Goal: Information Seeking & Learning: Learn about a topic

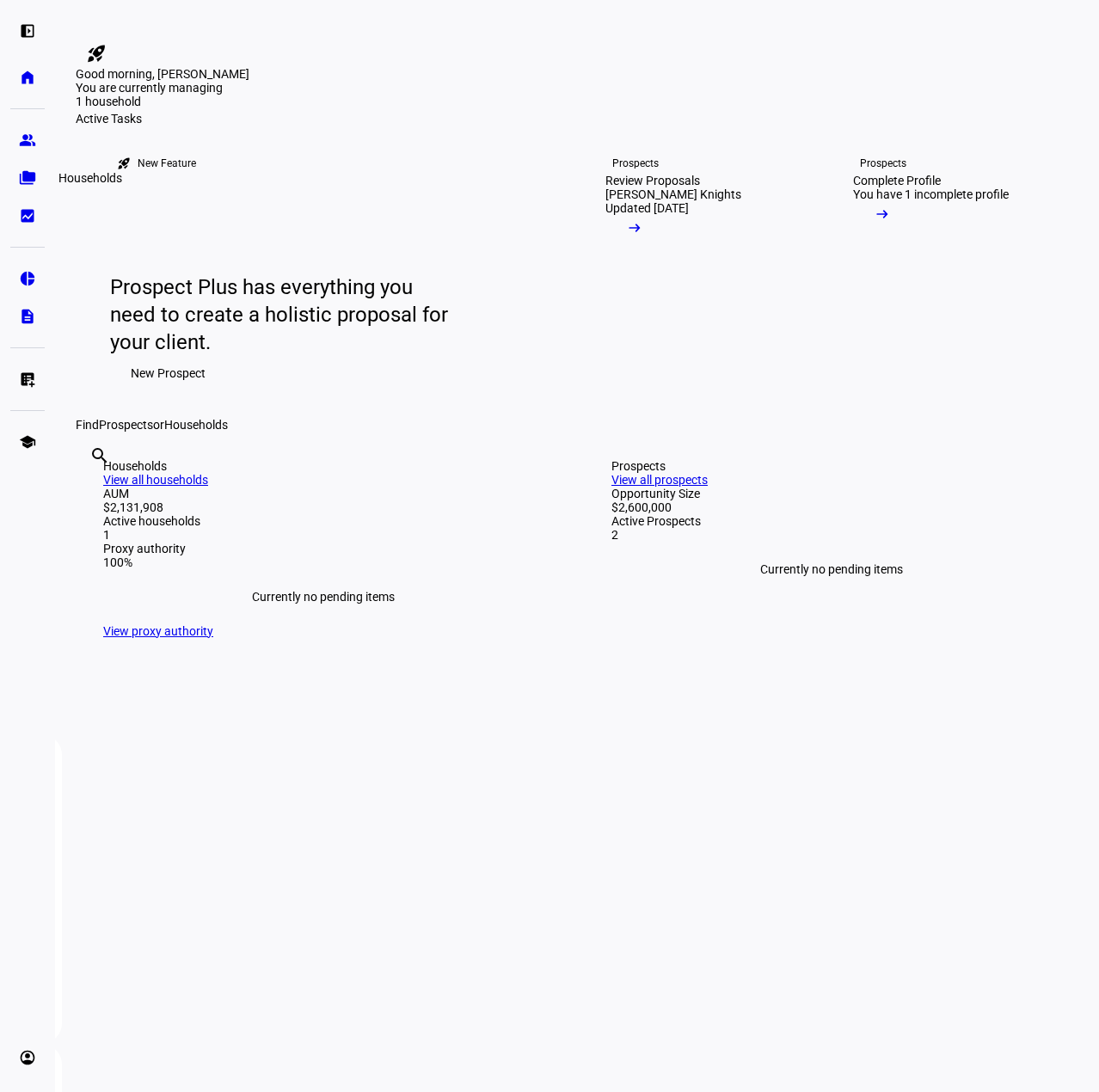
click at [27, 181] on eth-mat-symbol "folder_copy" at bounding box center [28, 178] width 17 height 17
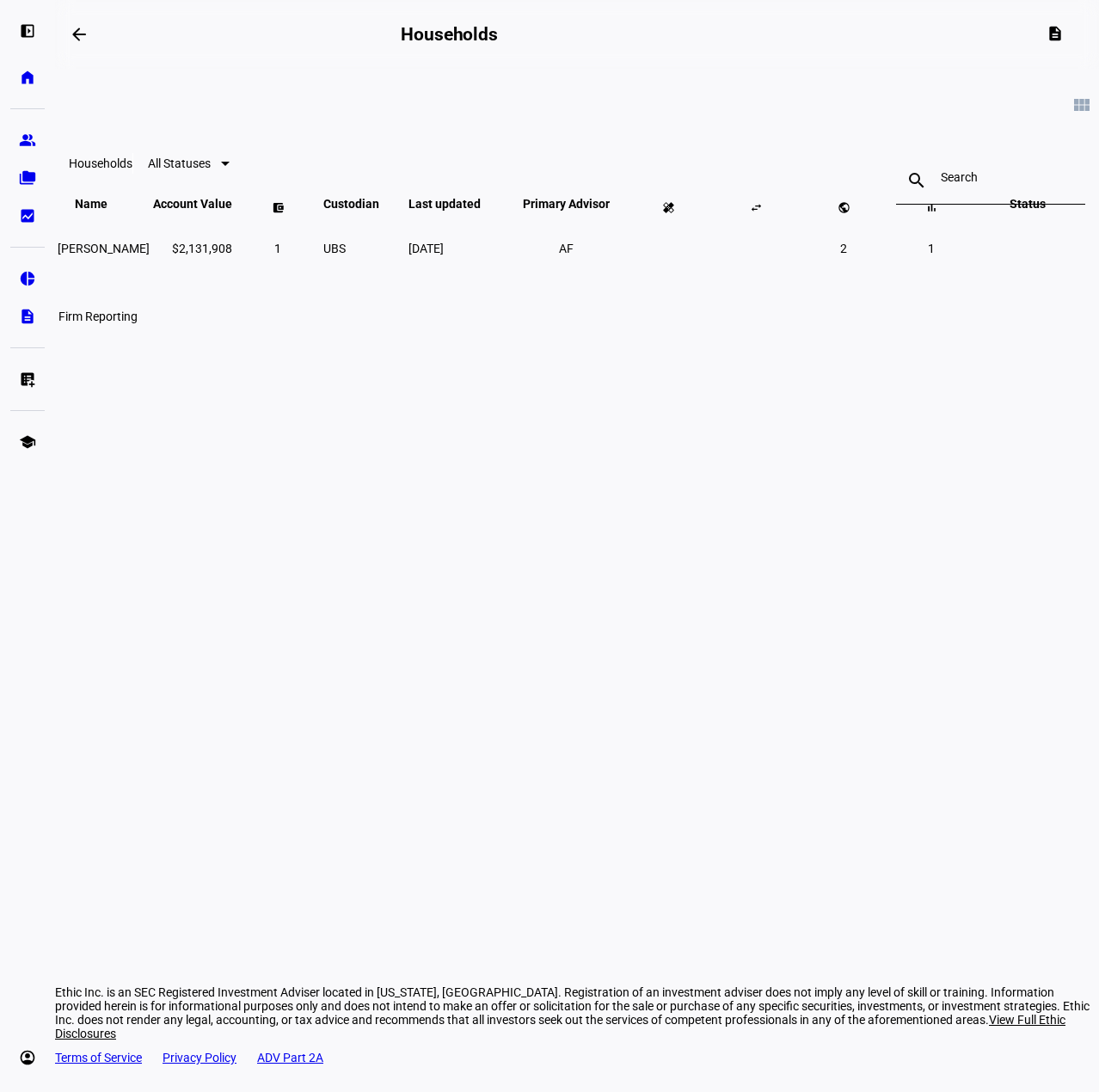
click at [29, 313] on eth-mat-symbol "description" at bounding box center [28, 317] width 17 height 17
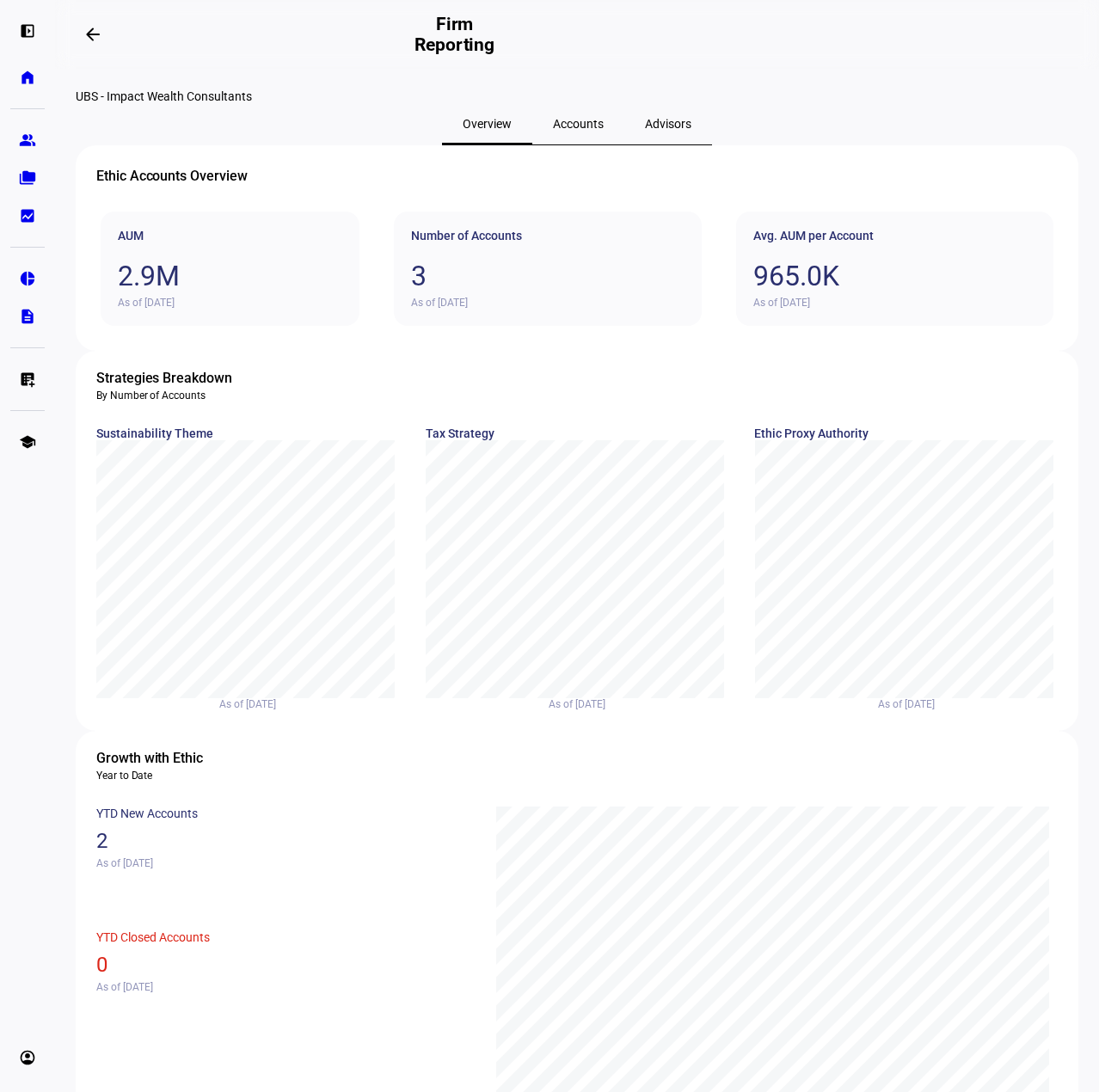
click at [575, 130] on span "Accounts" at bounding box center [578, 124] width 50 height 12
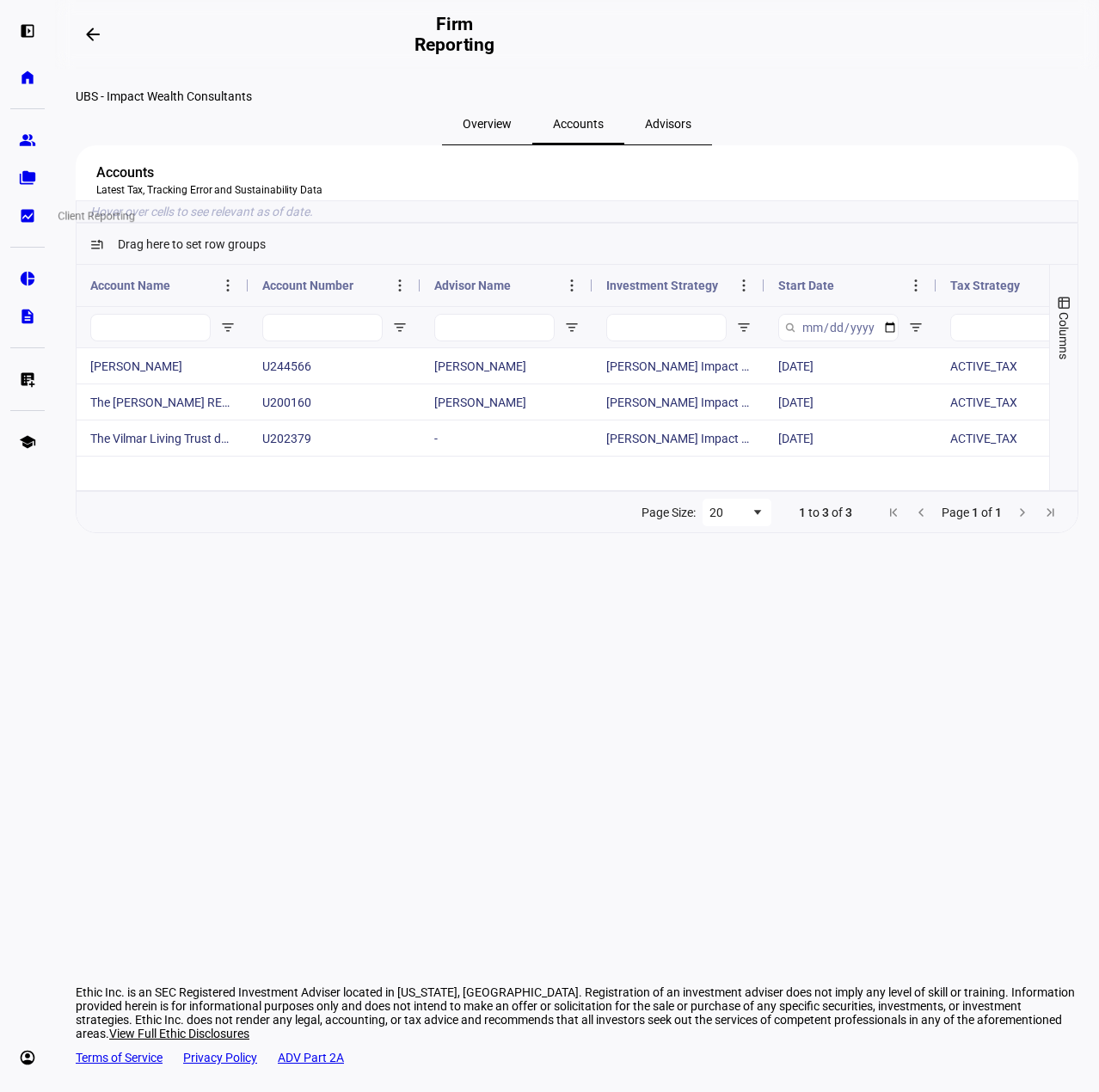
click at [31, 211] on eth-mat-symbol "bid_landscape" at bounding box center [28, 216] width 17 height 17
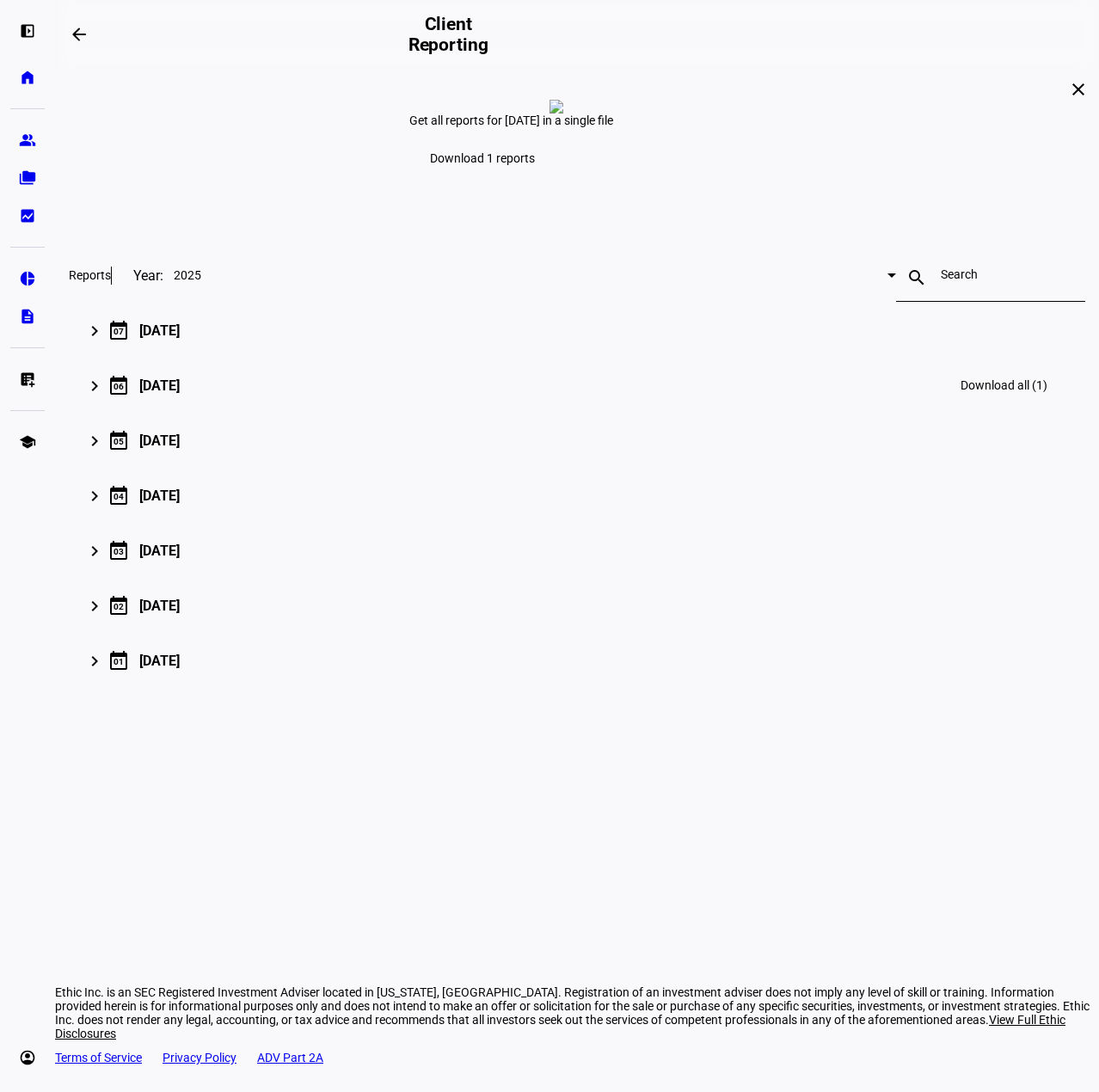
click at [100, 397] on mat-icon "keyboard_arrow_right" at bounding box center [95, 386] width 21 height 21
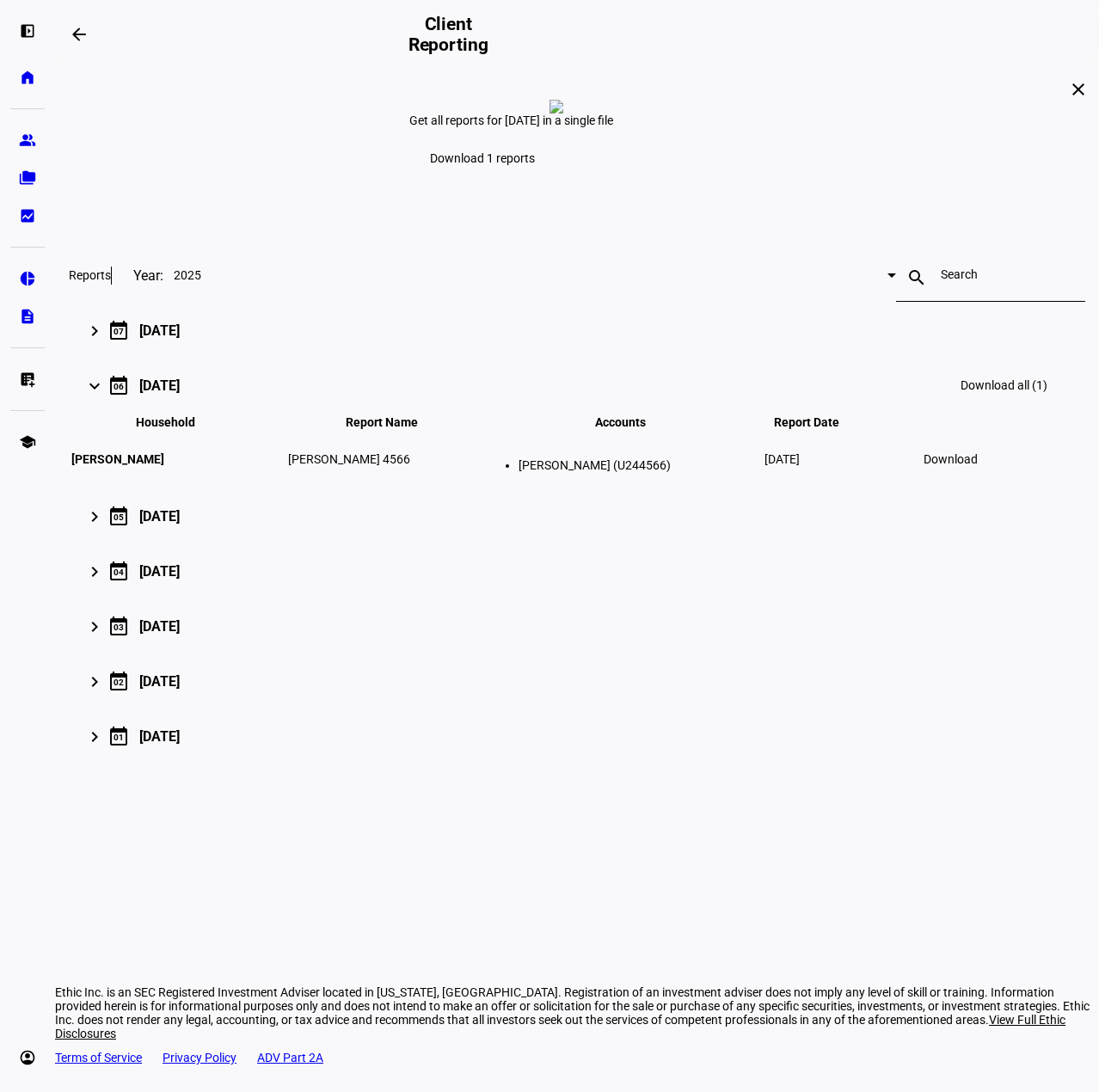
click at [977, 466] on span "Download" at bounding box center [951, 459] width 54 height 14
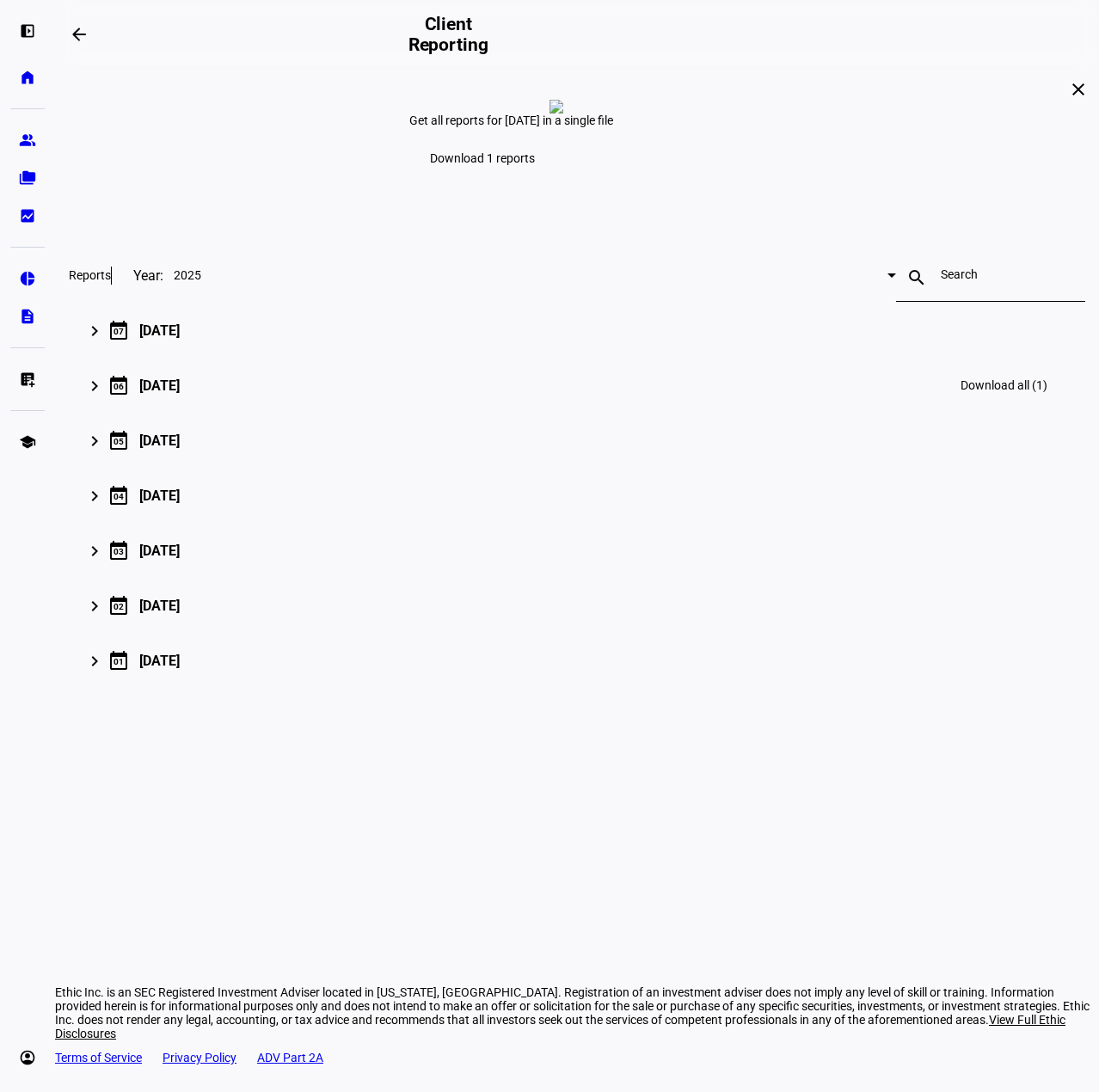
click at [234, 405] on div "keyboard_arrow_right calendar_today [DATE] Download all (1)" at bounding box center [573, 385] width 968 height 42
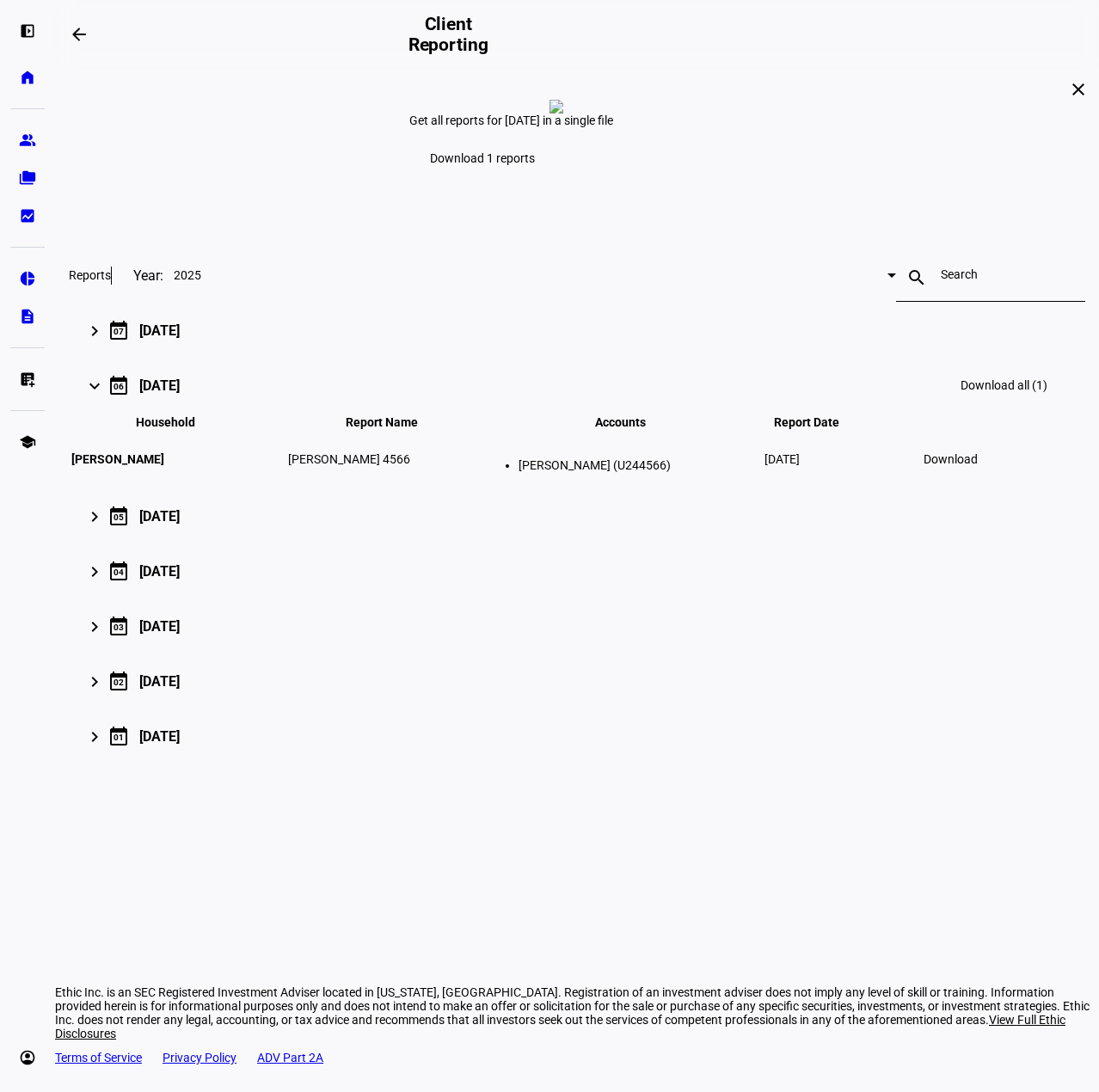
click at [164, 466] on span "[PERSON_NAME]" at bounding box center [117, 459] width 93 height 14
click at [977, 466] on span "Download" at bounding box center [951, 459] width 54 height 14
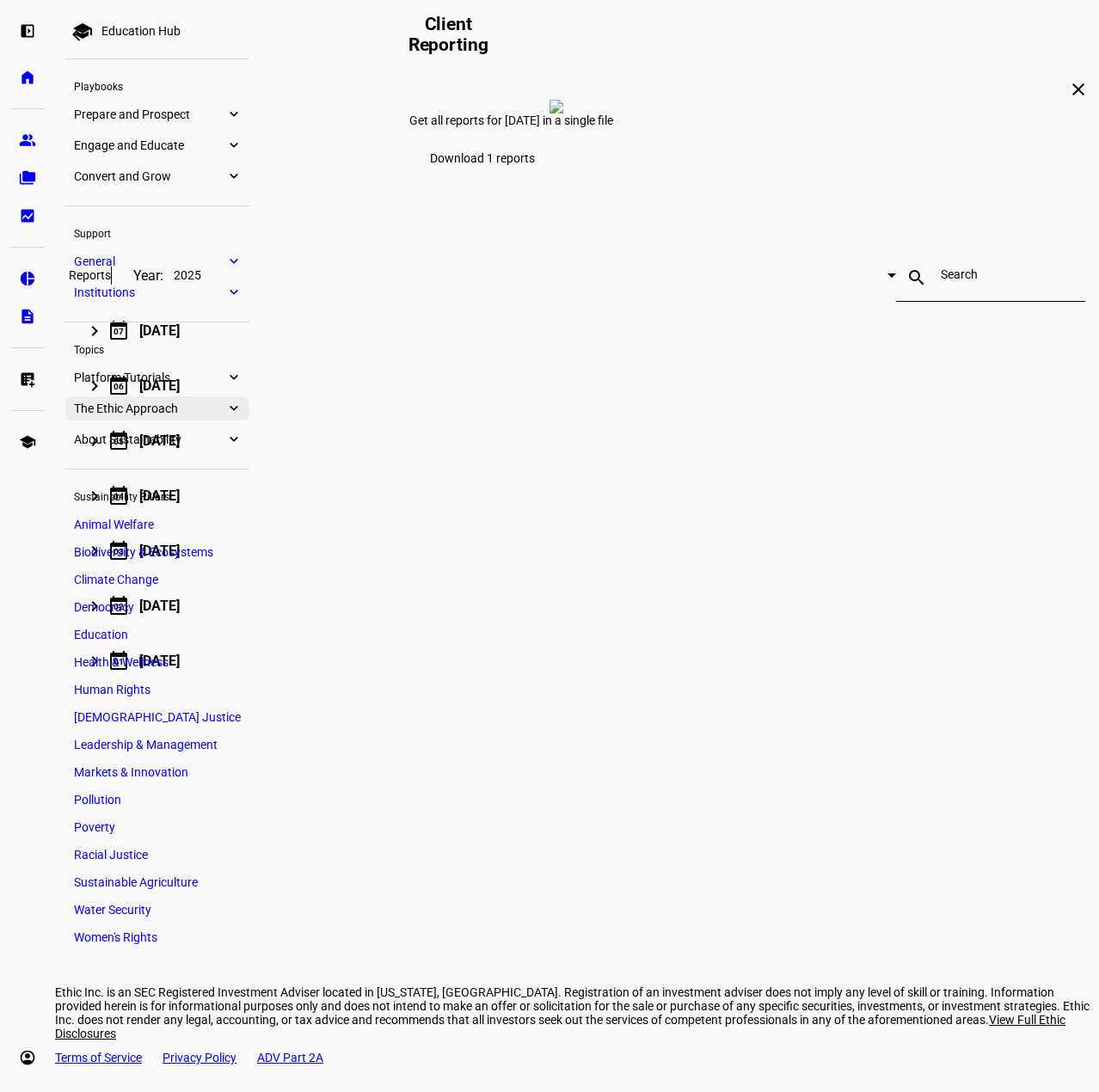
click at [161, 413] on span "The Ethic Approach" at bounding box center [149, 408] width 151 height 14
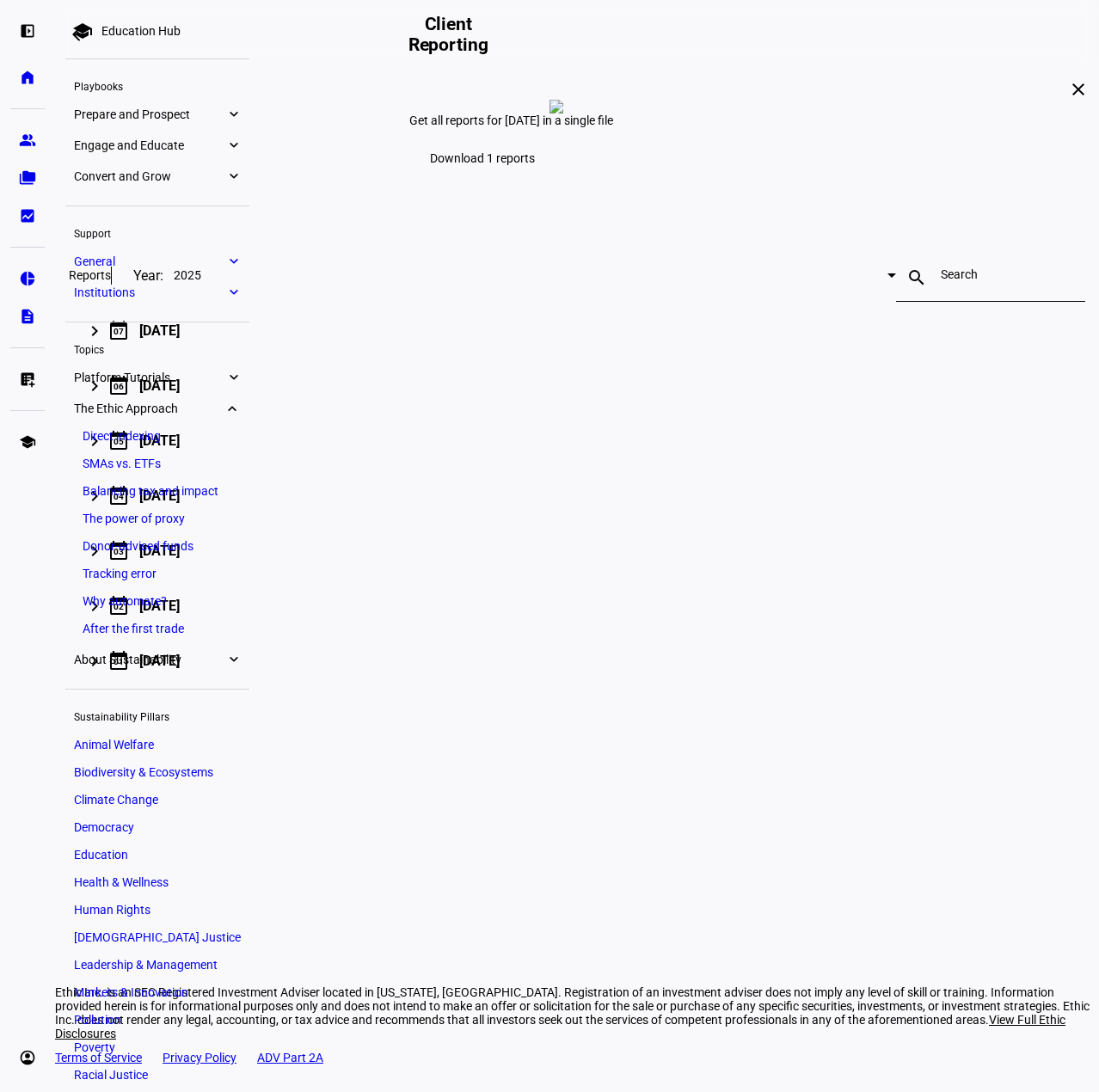
click at [149, 266] on span "General" at bounding box center [149, 261] width 151 height 14
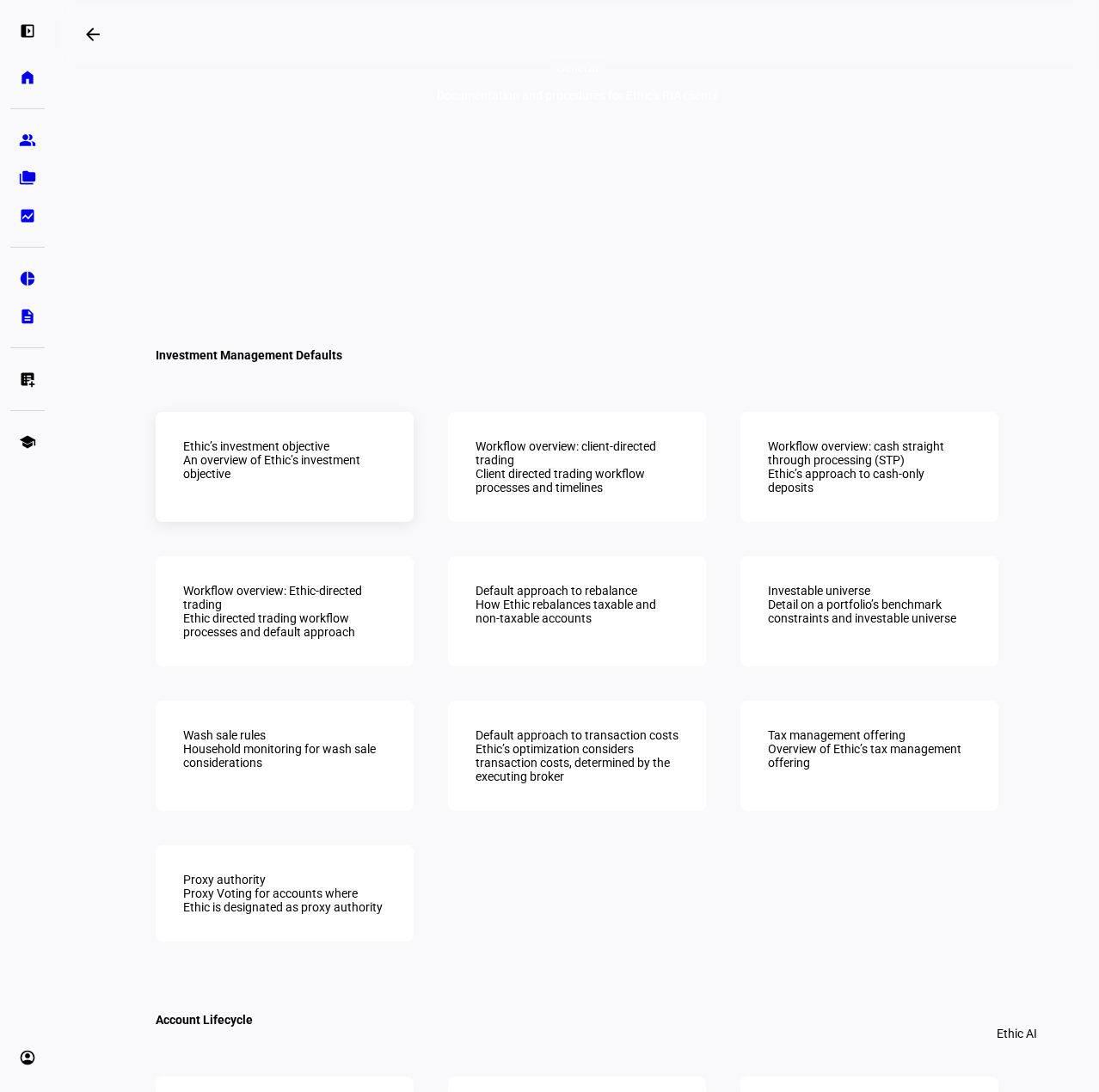
scroll to position [259, 0]
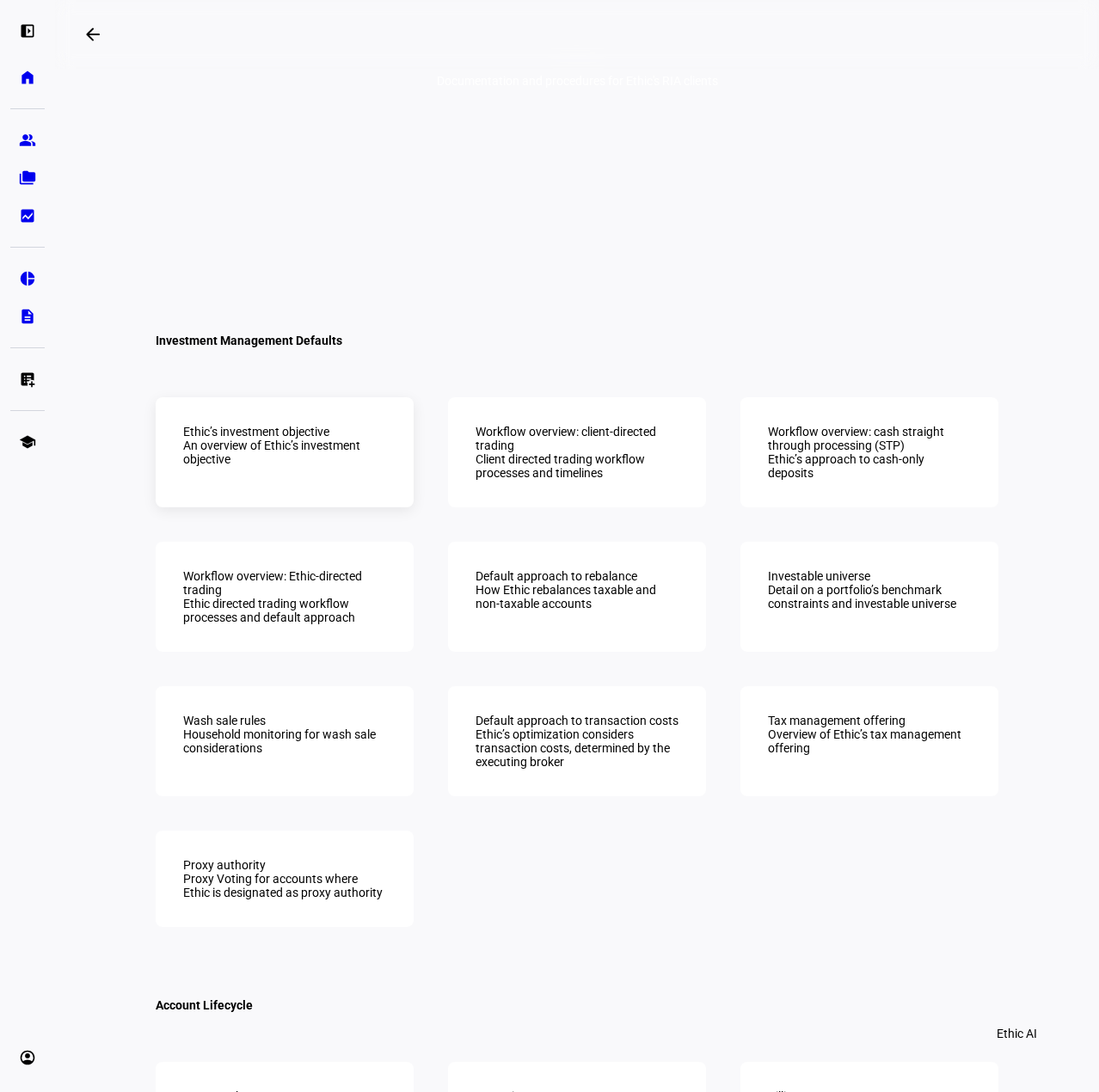
click at [274, 503] on div "Ethic’s investment objective An overview of Ethic’s investment objective" at bounding box center [284, 452] width 258 height 110
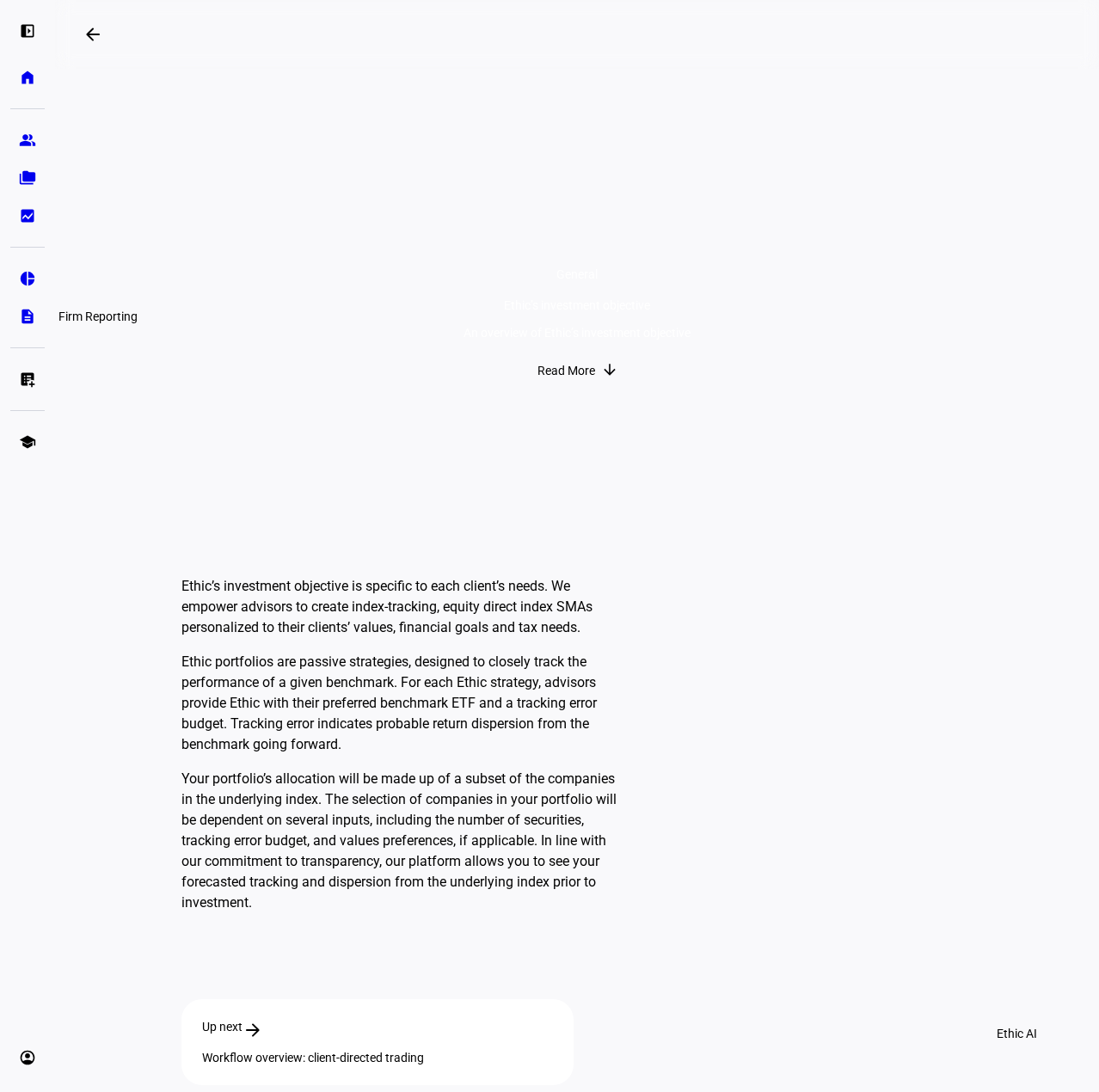
click at [29, 313] on eth-mat-symbol "description" at bounding box center [28, 317] width 17 height 17
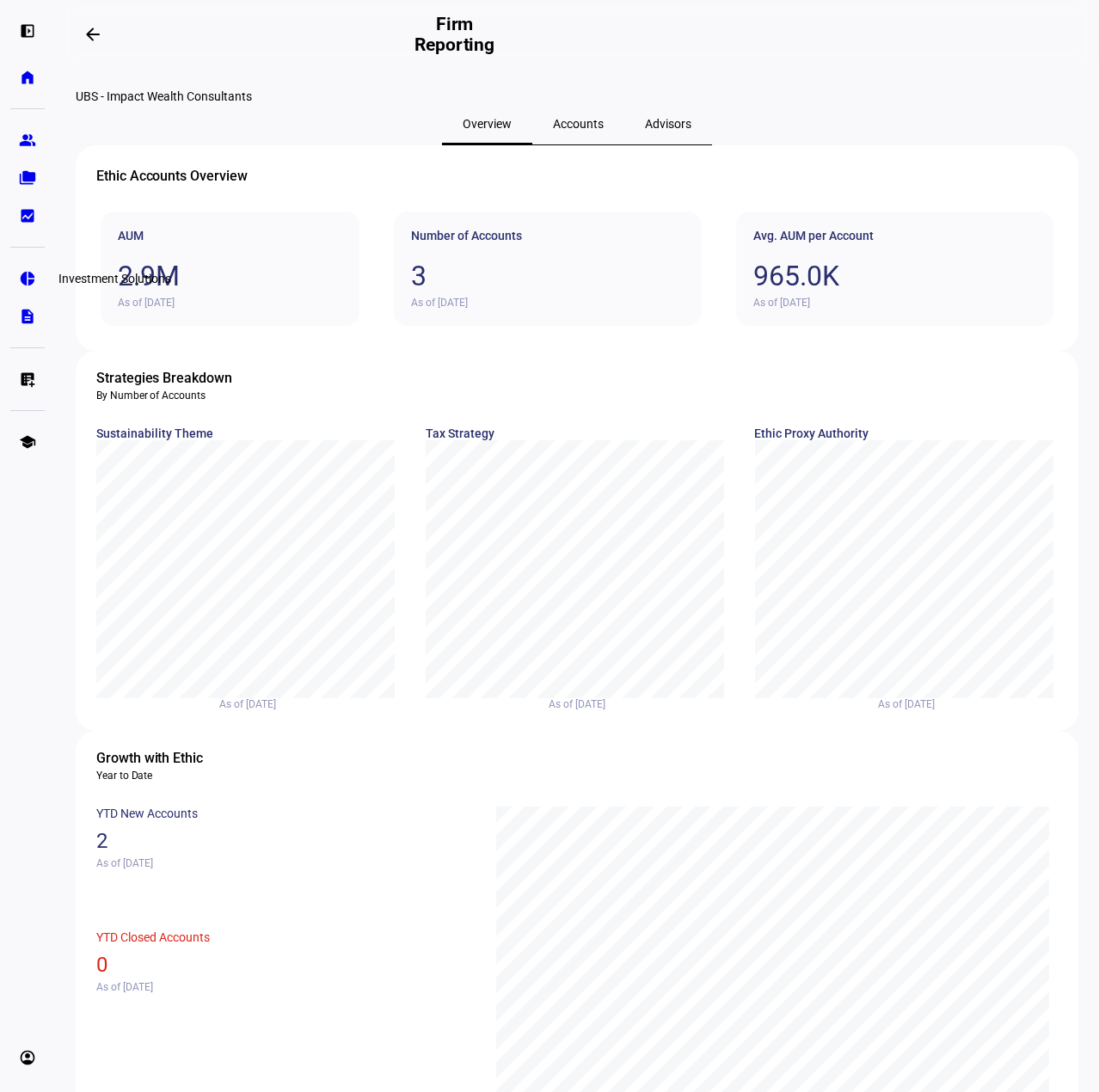
click at [28, 270] on eth-mat-symbol "pie_chart" at bounding box center [28, 279] width 17 height 17
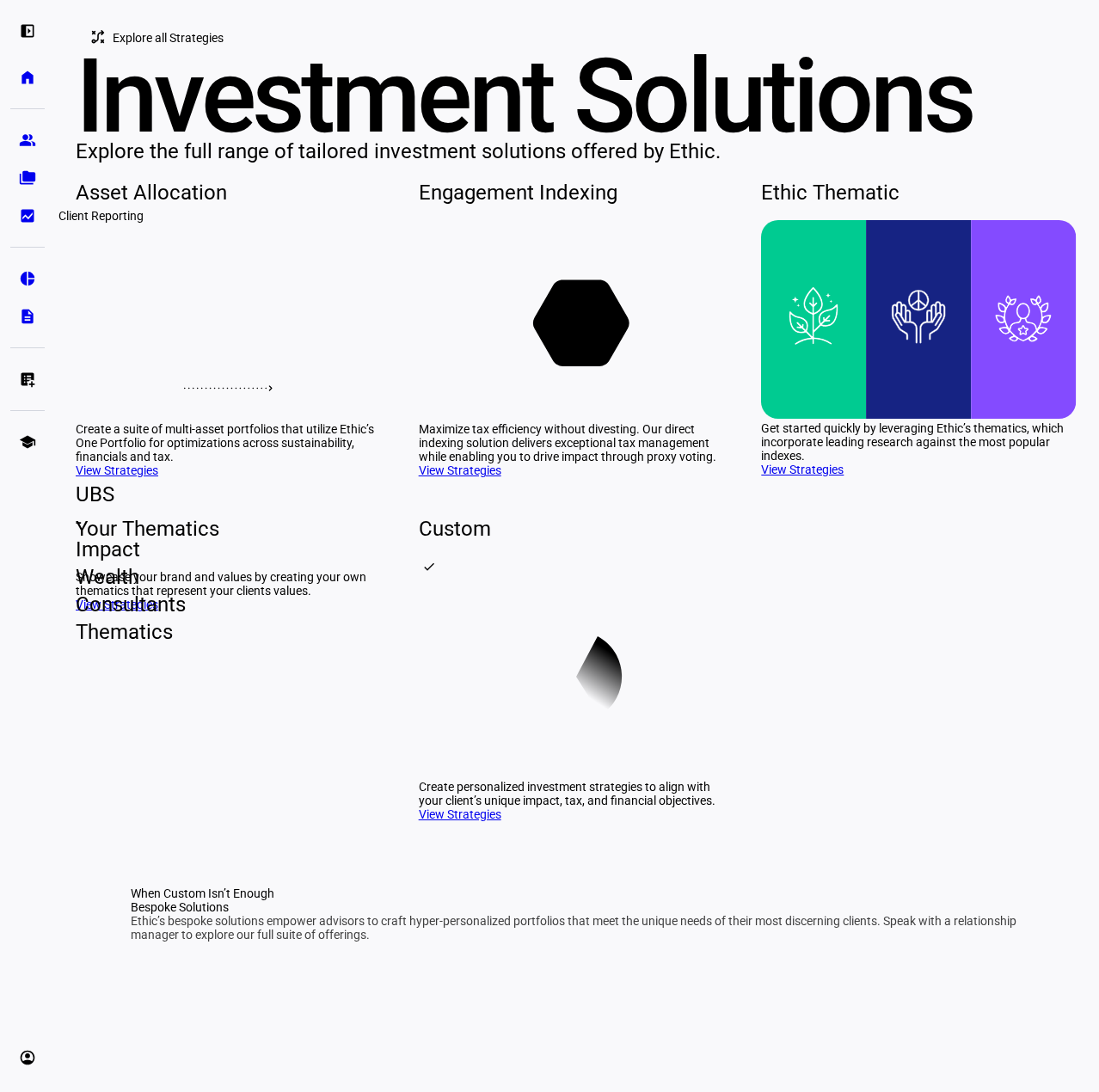
click at [24, 213] on eth-mat-symbol "bid_landscape" at bounding box center [28, 216] width 17 height 17
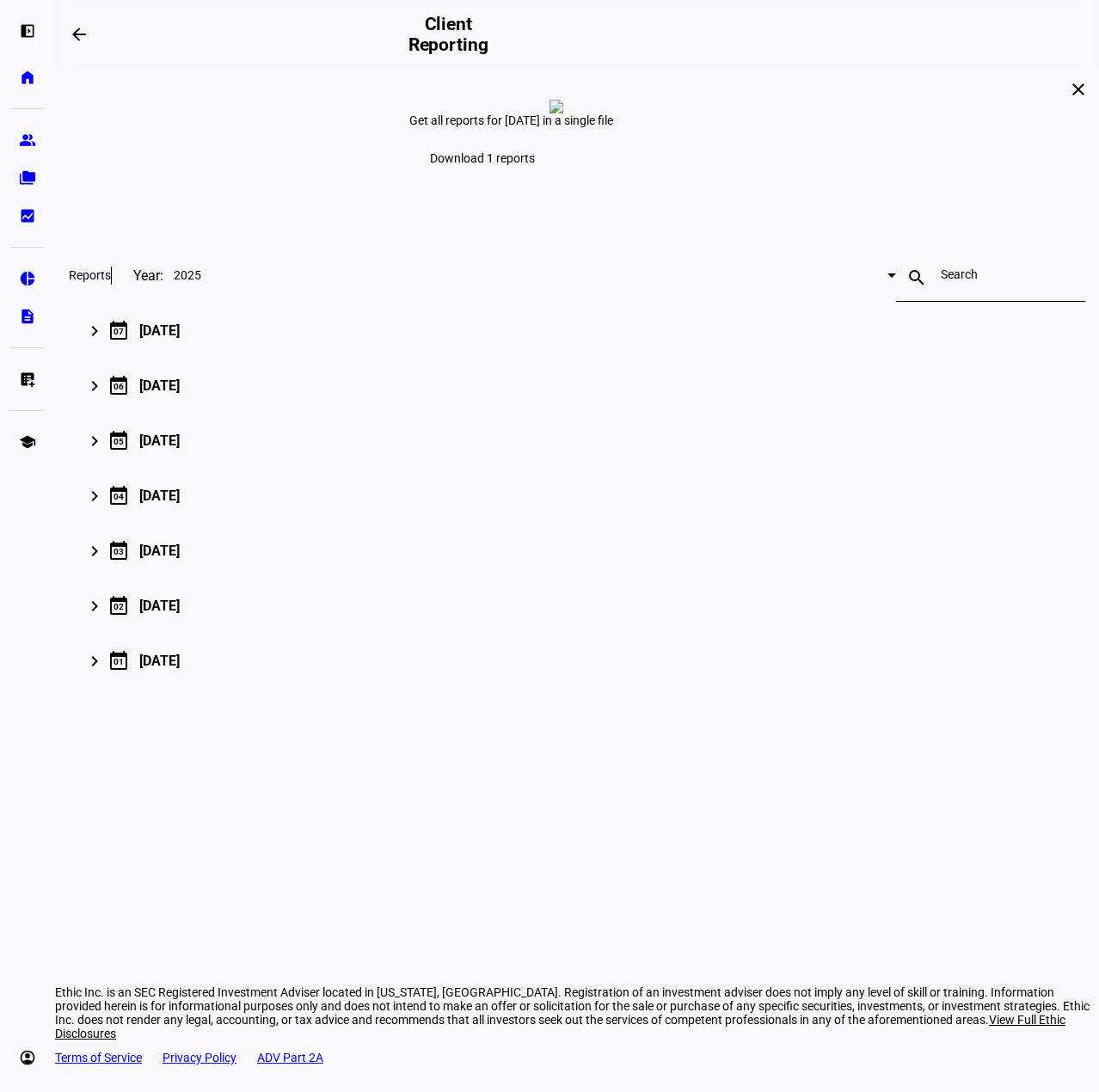
click at [535, 165] on span "Download 1 reports" at bounding box center [482, 158] width 105 height 14
click at [244, 78] on div "close Get all reports for July 2025 in a single file Download 1 reports Reports…" at bounding box center [576, 385] width 1043 height 633
click at [28, 177] on eth-mat-symbol "folder_copy" at bounding box center [28, 178] width 17 height 17
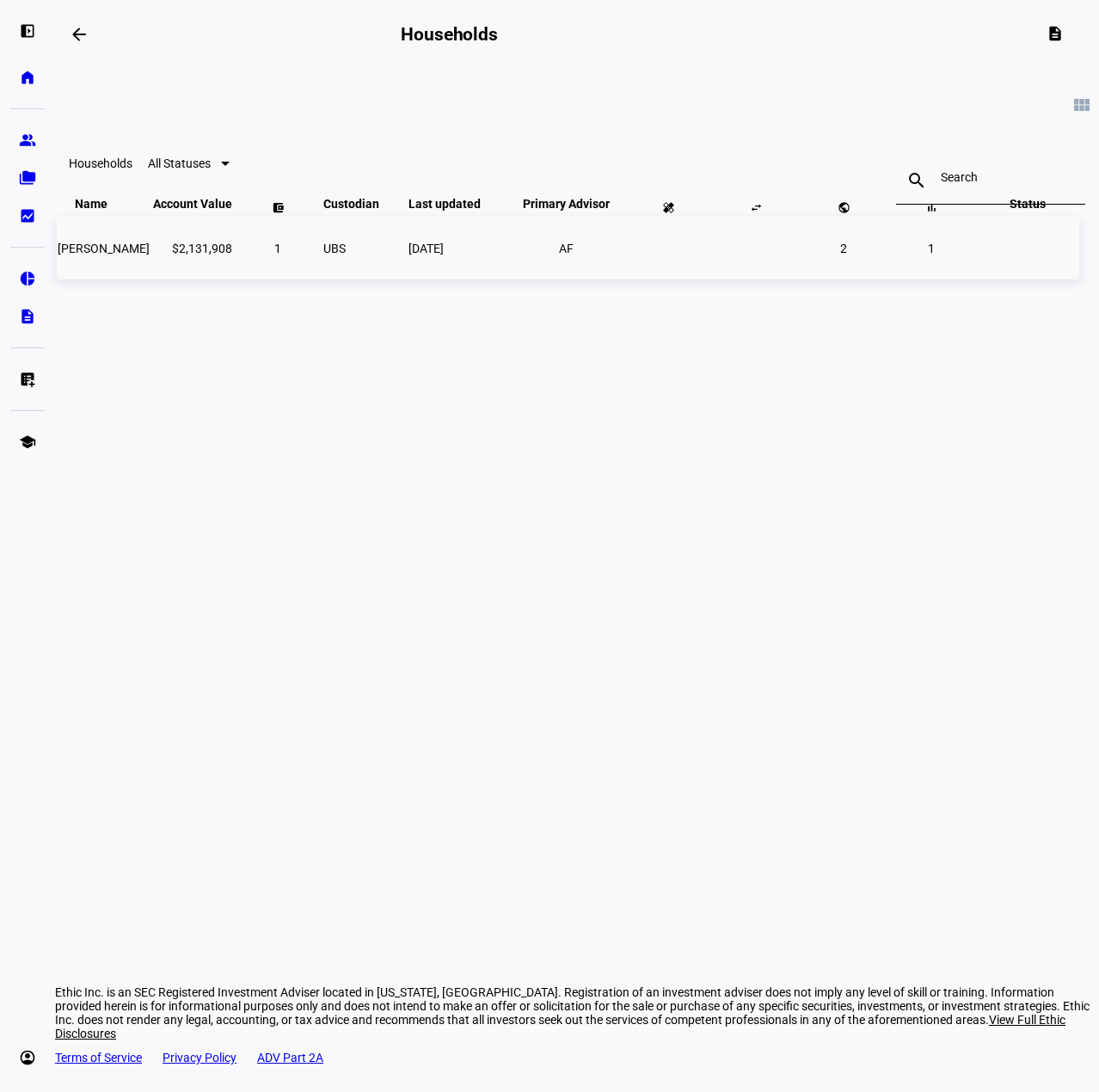
click at [149, 255] on span "[PERSON_NAME]" at bounding box center [103, 248] width 92 height 14
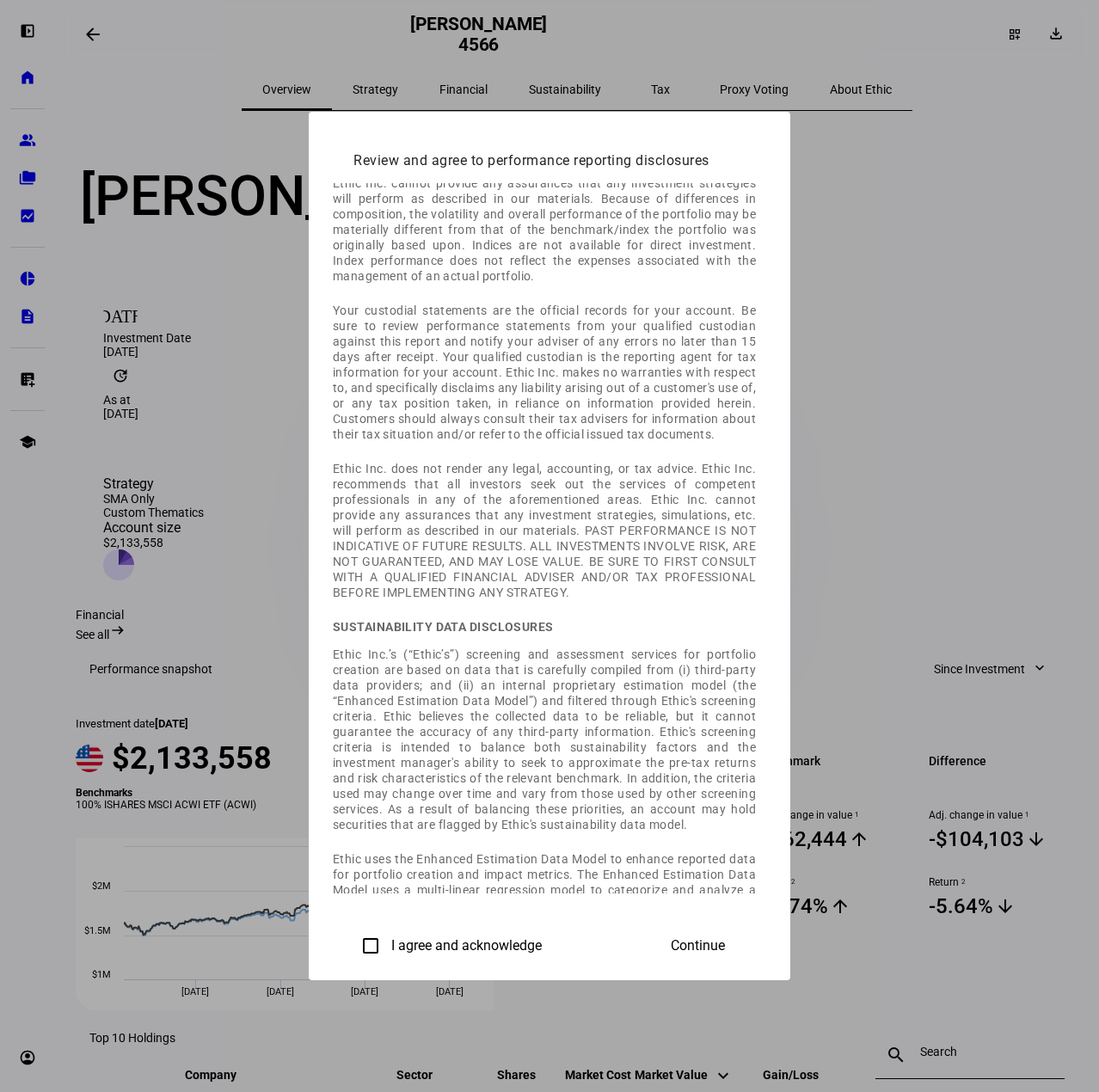
scroll to position [478, 0]
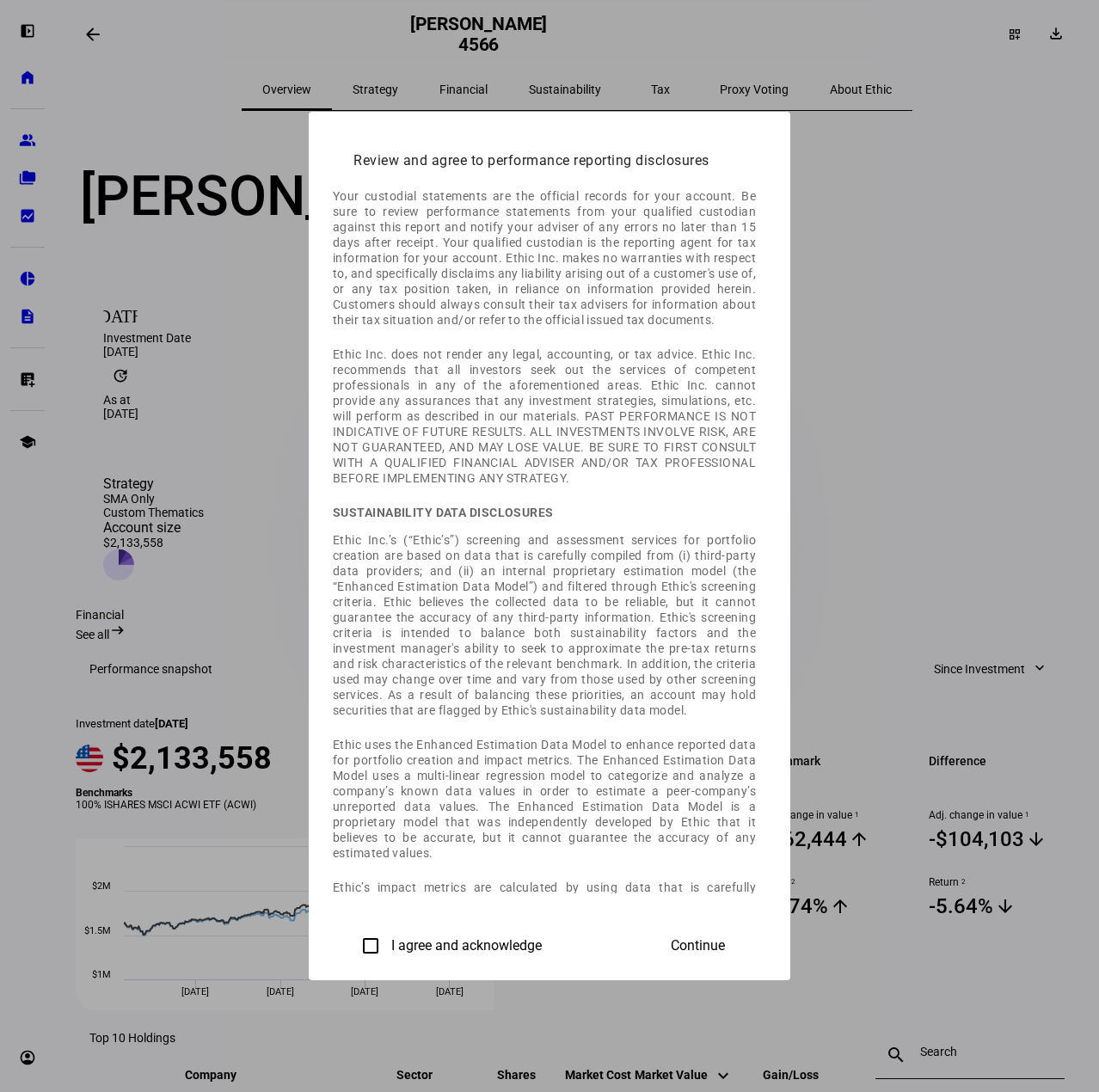
click at [353, 944] on input "I agree and acknowledge" at bounding box center [371, 946] width 35 height 35
checkbox input "true"
click at [746, 950] on span at bounding box center [698, 946] width 95 height 42
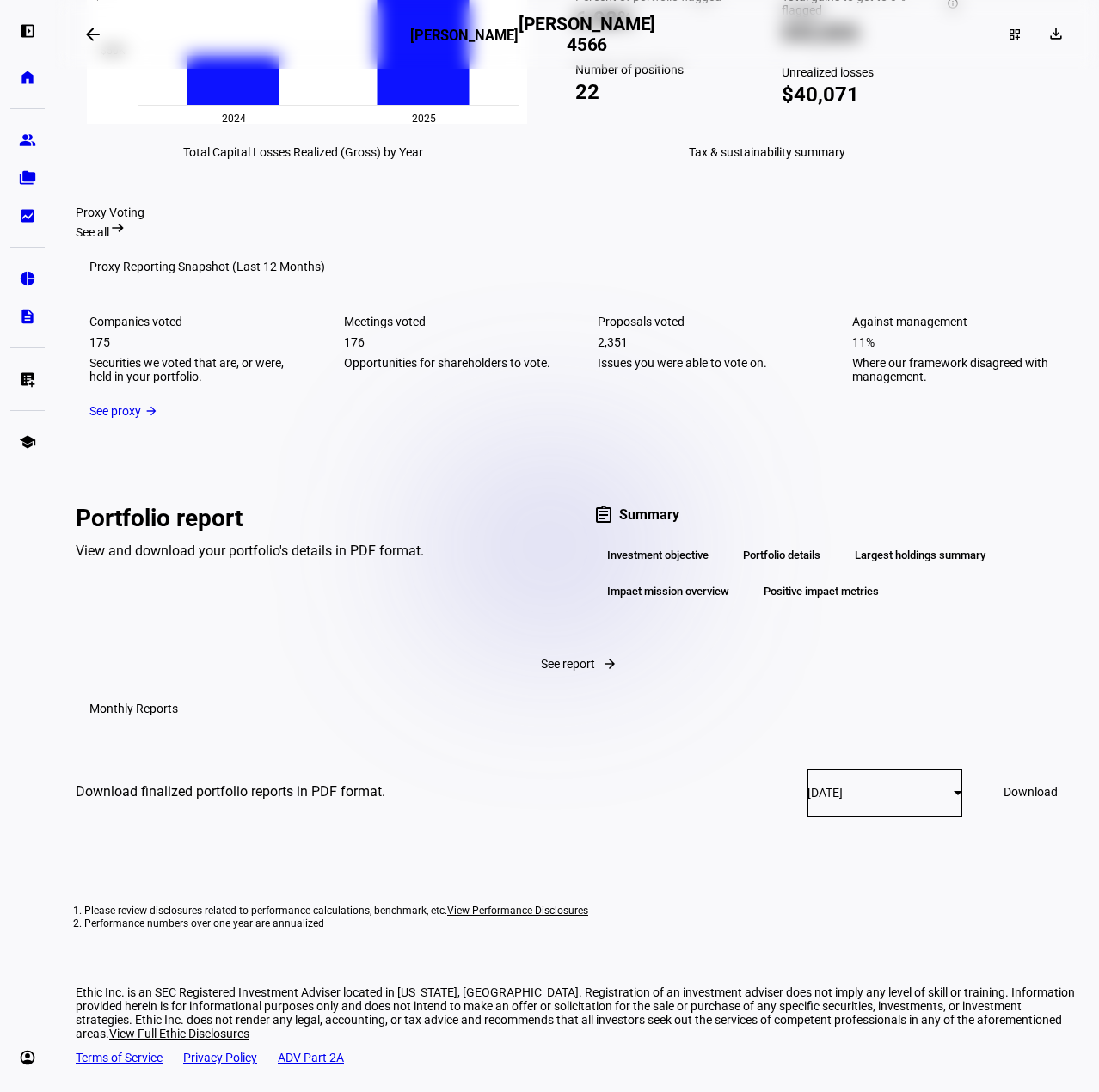
scroll to position [2825, 0]
click at [817, 799] on div "[DATE]" at bounding box center [880, 793] width 146 height 14
click at [781, 656] on span "[DATE]" at bounding box center [764, 661] width 36 height 14
click at [1004, 799] on span "Download" at bounding box center [1030, 792] width 54 height 14
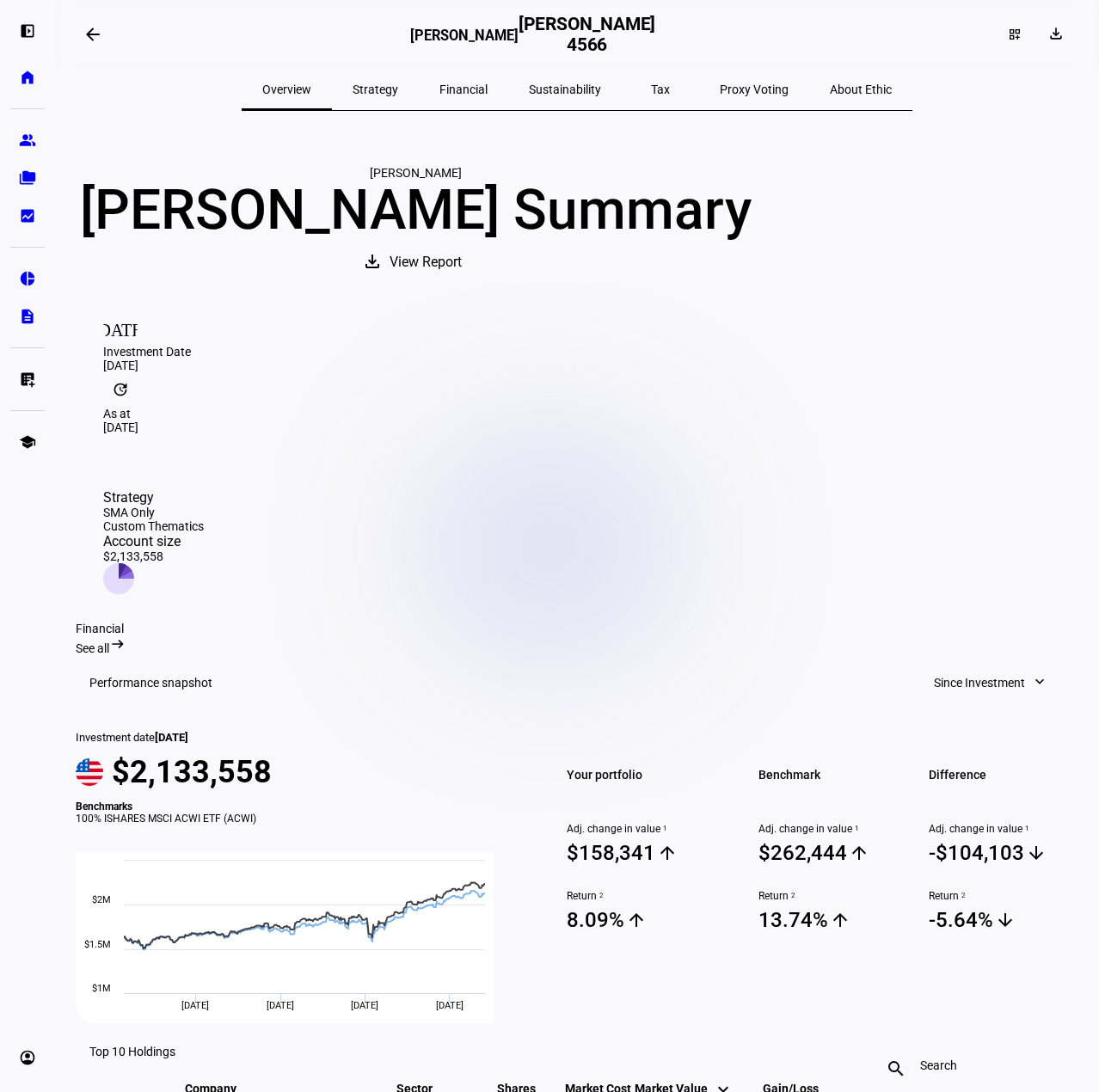
click at [568, 93] on span "Sustainability" at bounding box center [564, 89] width 72 height 12
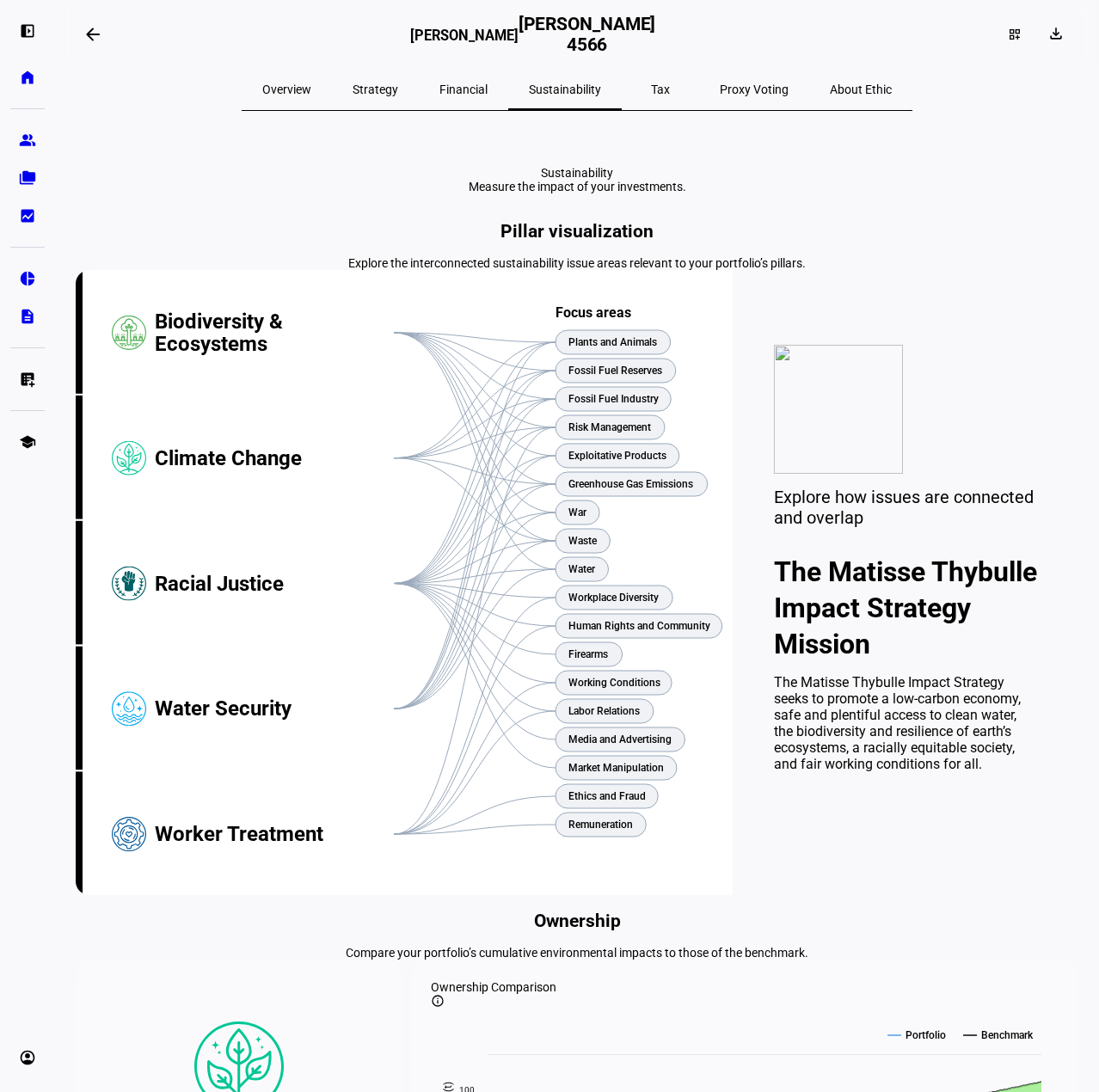
click at [651, 84] on span "Tax" at bounding box center [661, 89] width 19 height 12
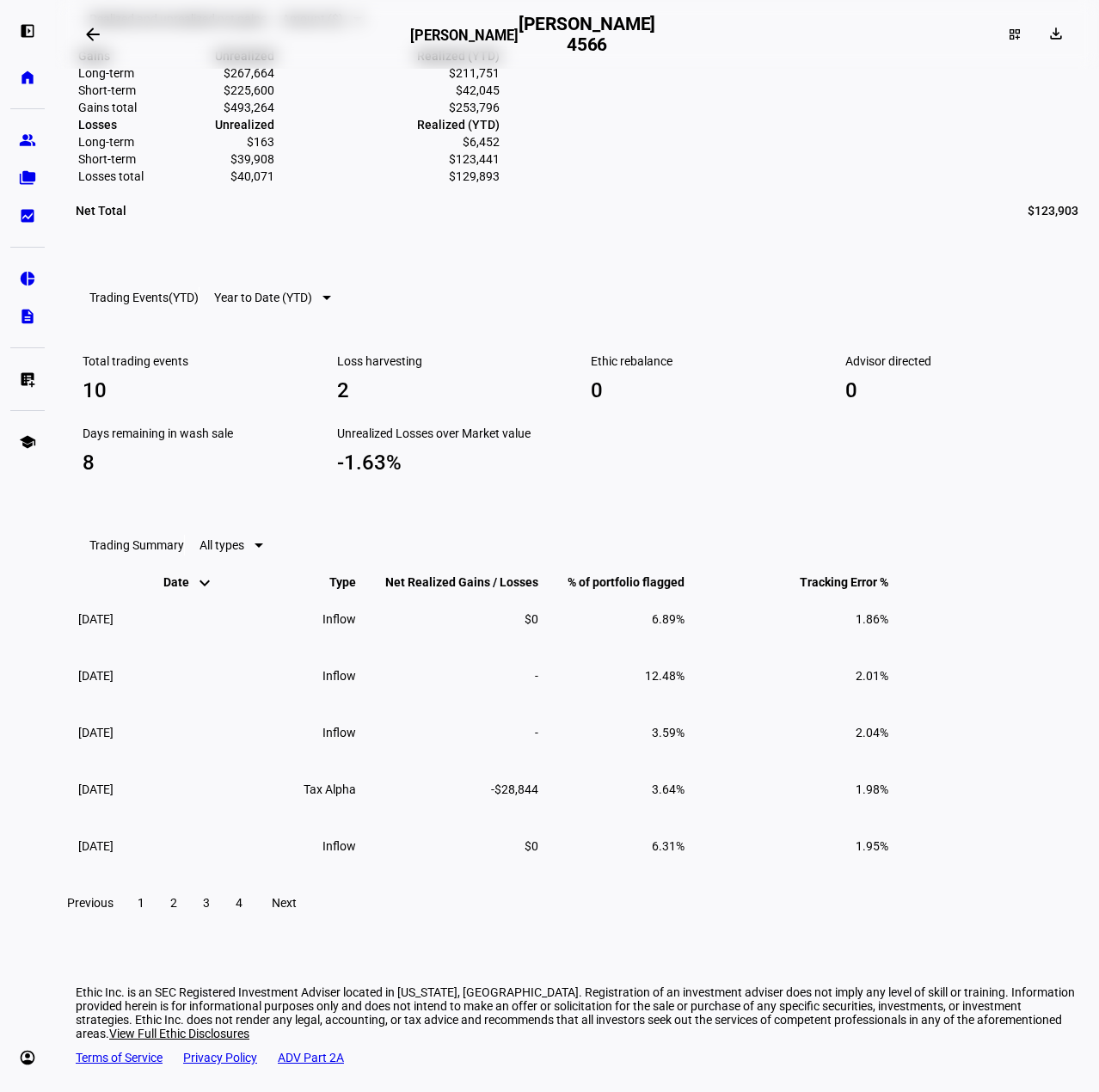
scroll to position [1236, 0]
click at [177, 910] on span "2" at bounding box center [174, 903] width 7 height 14
click at [144, 910] on span "1" at bounding box center [141, 903] width 7 height 14
click at [189, 924] on span at bounding box center [174, 903] width 31 height 42
click at [210, 910] on span "3" at bounding box center [207, 903] width 7 height 14
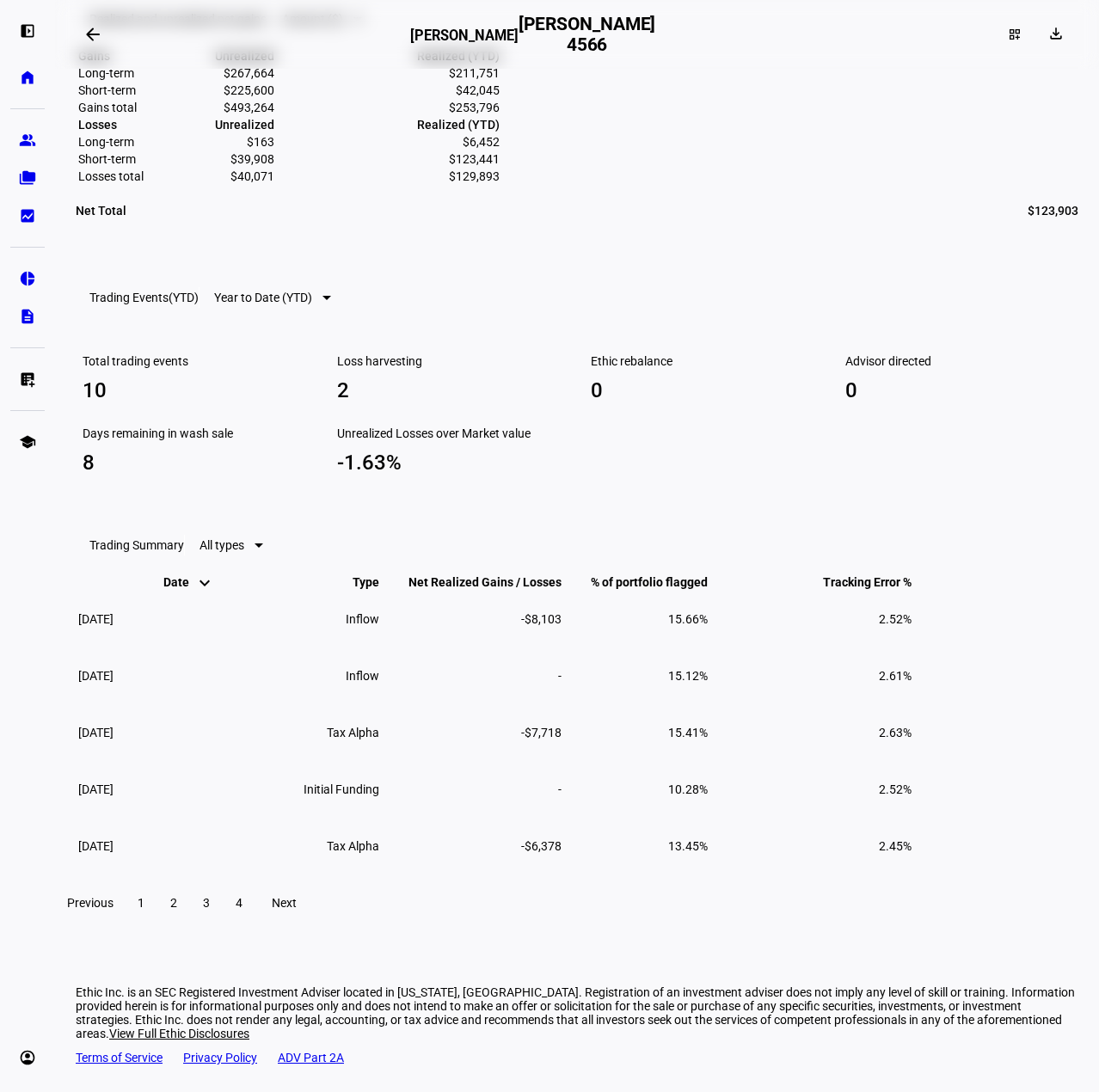
click at [242, 910] on span "4" at bounding box center [239, 903] width 7 height 14
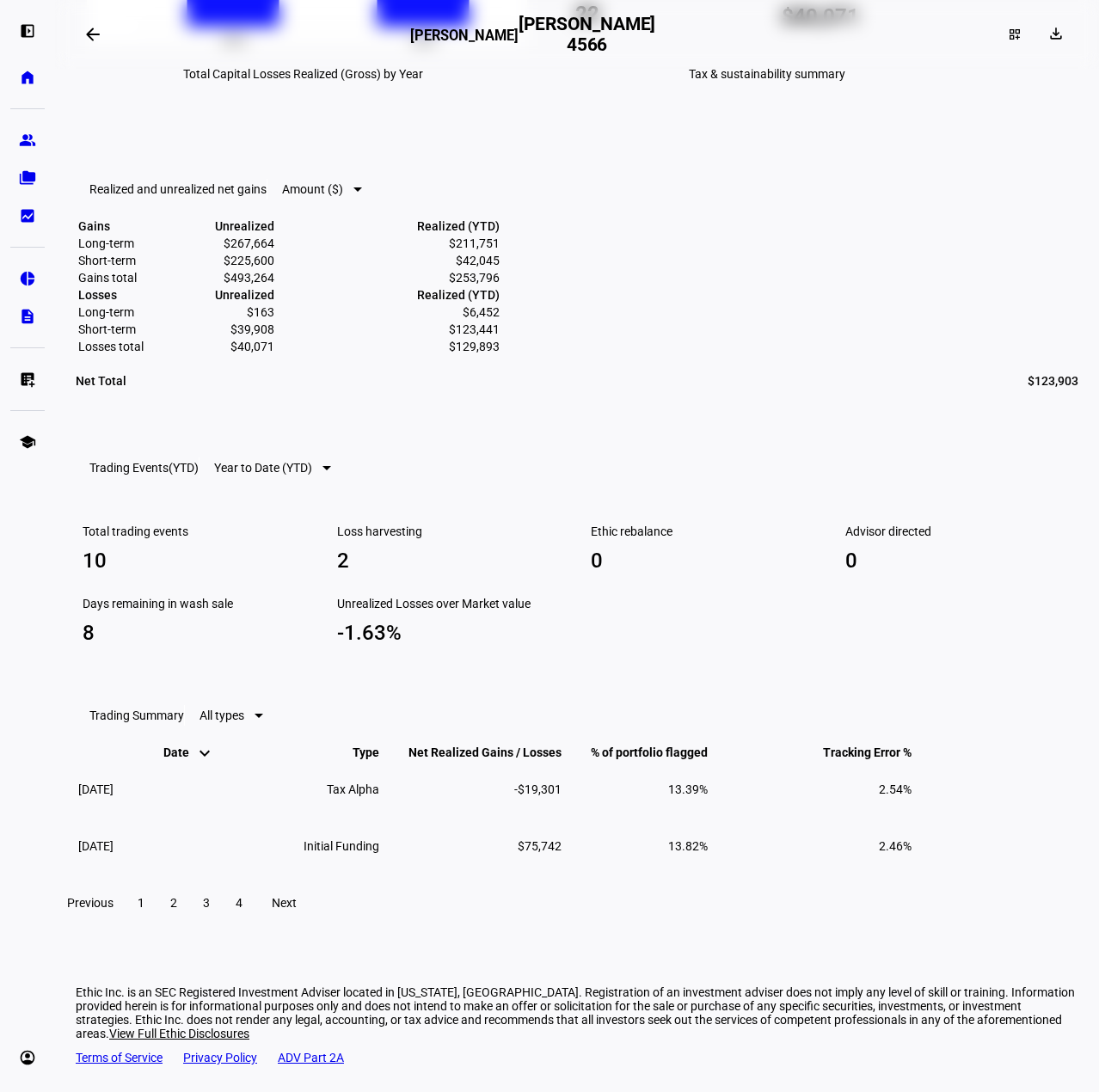
scroll to position [1149, 0]
click at [144, 905] on span "1" at bounding box center [141, 903] width 7 height 14
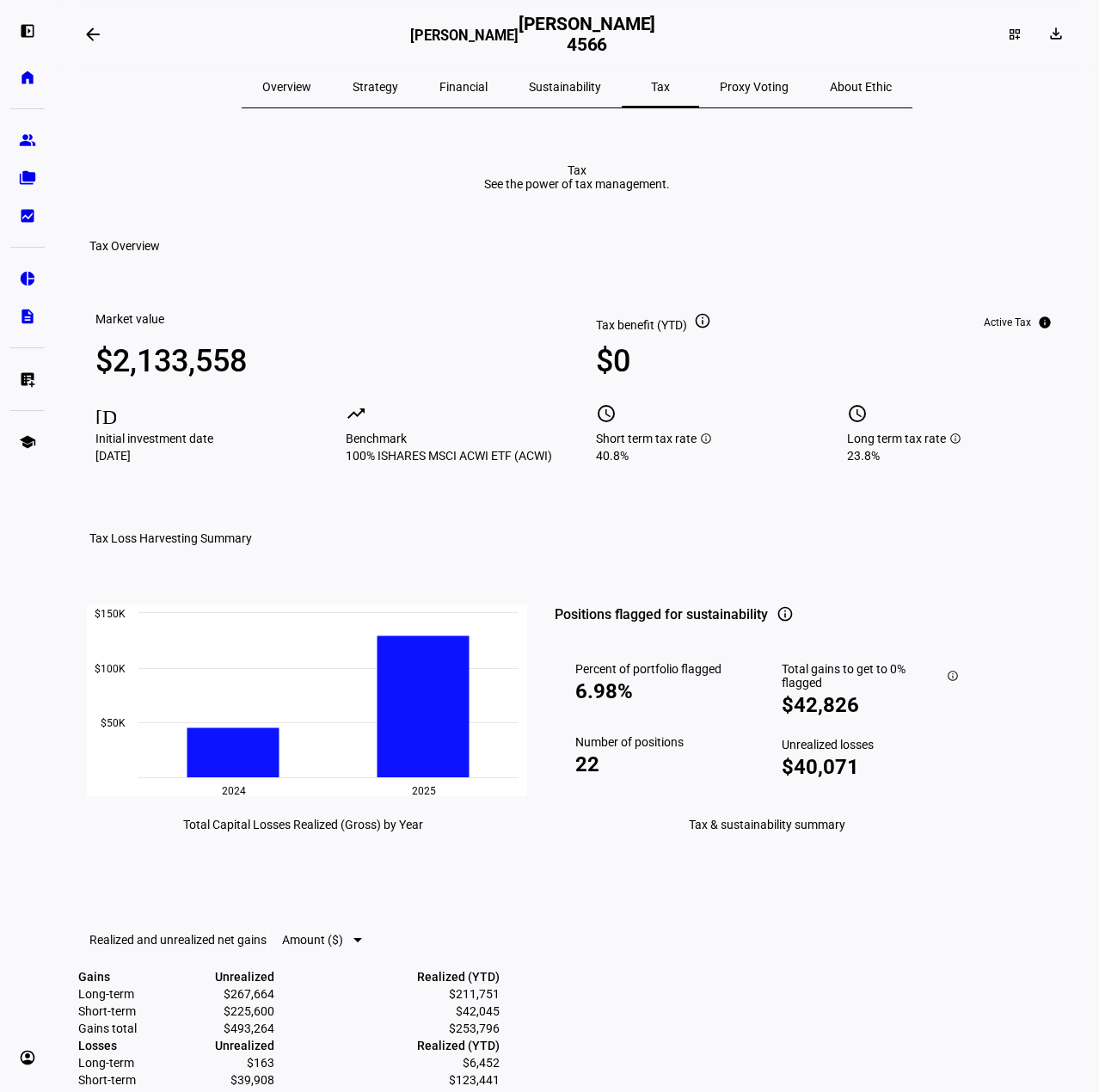
scroll to position [0, 0]
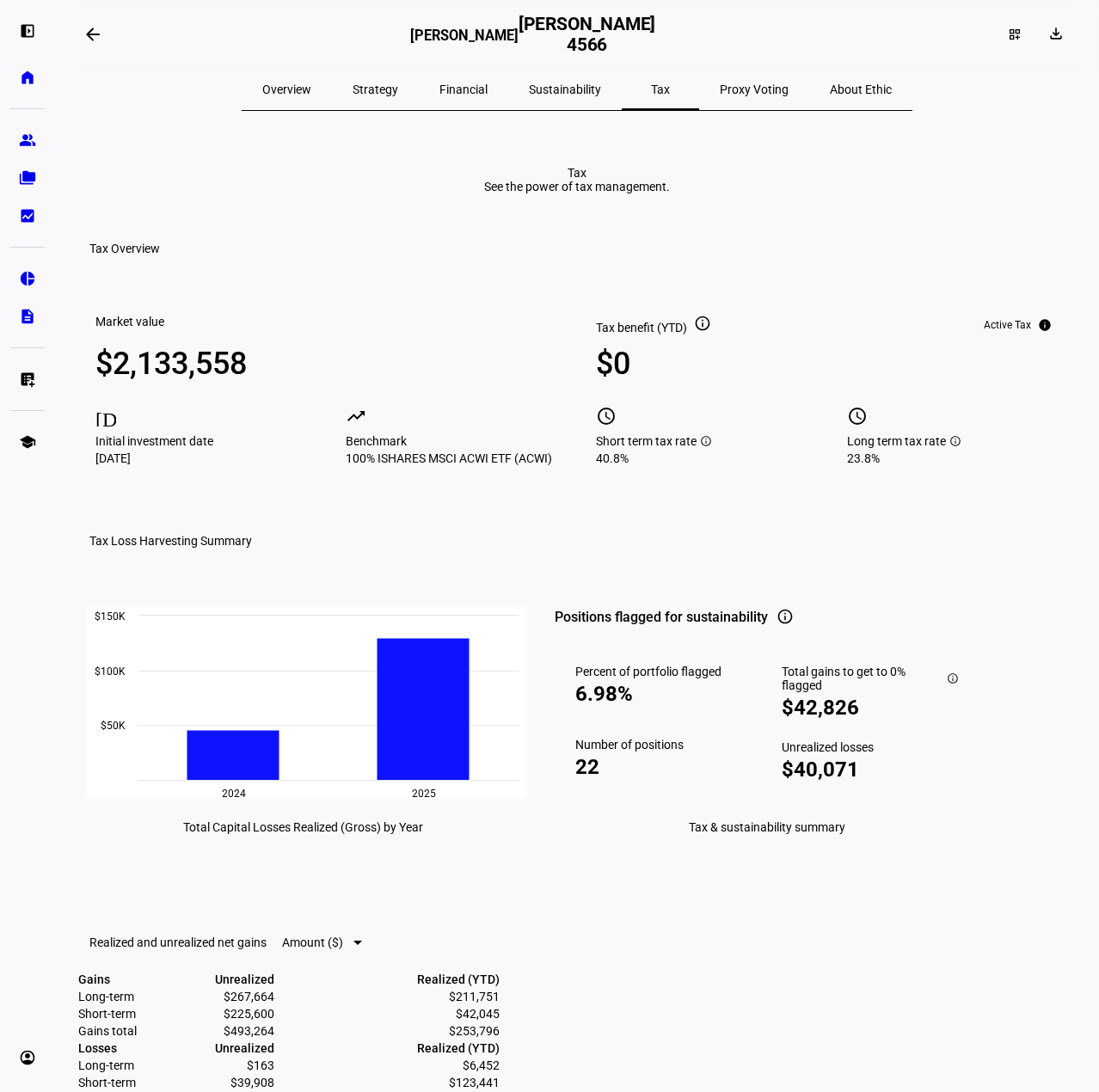
click at [698, 332] on mat-icon "info" at bounding box center [702, 323] width 17 height 17
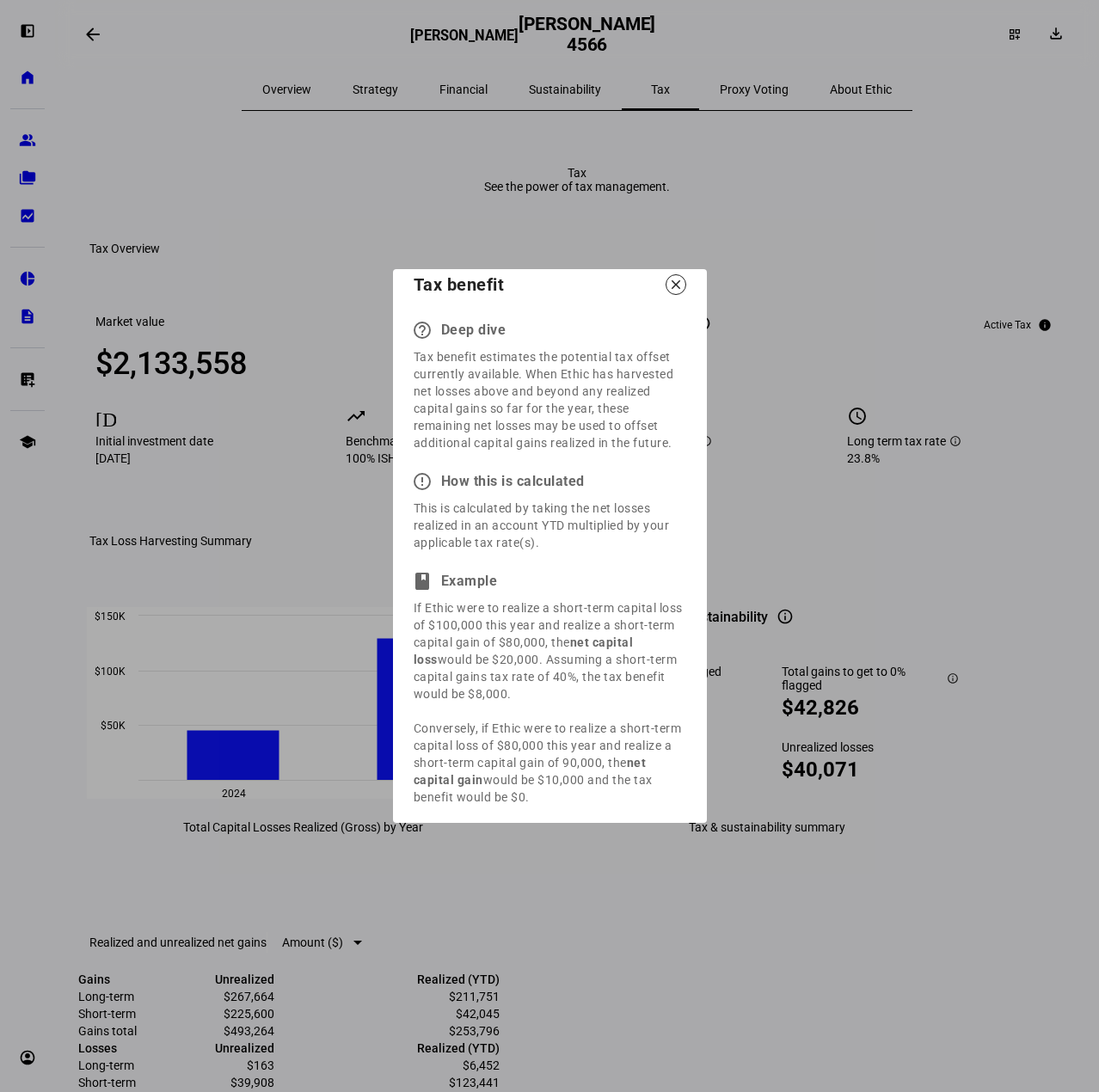
click at [666, 306] on div "Tax benefit close" at bounding box center [550, 287] width 313 height 37
click at [677, 293] on mat-icon "close" at bounding box center [675, 285] width 16 height 16
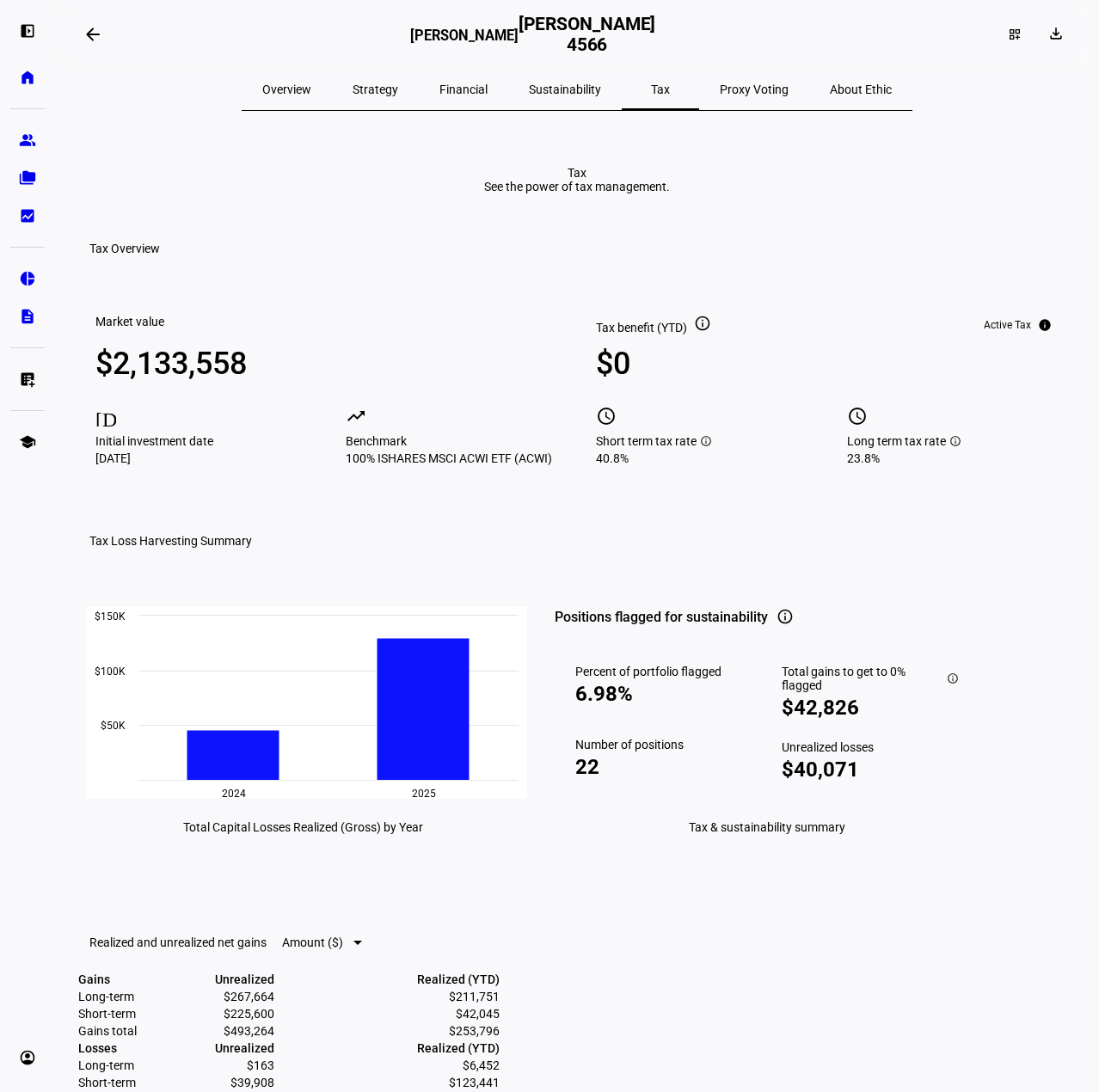
click at [830, 91] on span "About Ethic" at bounding box center [860, 89] width 62 height 12
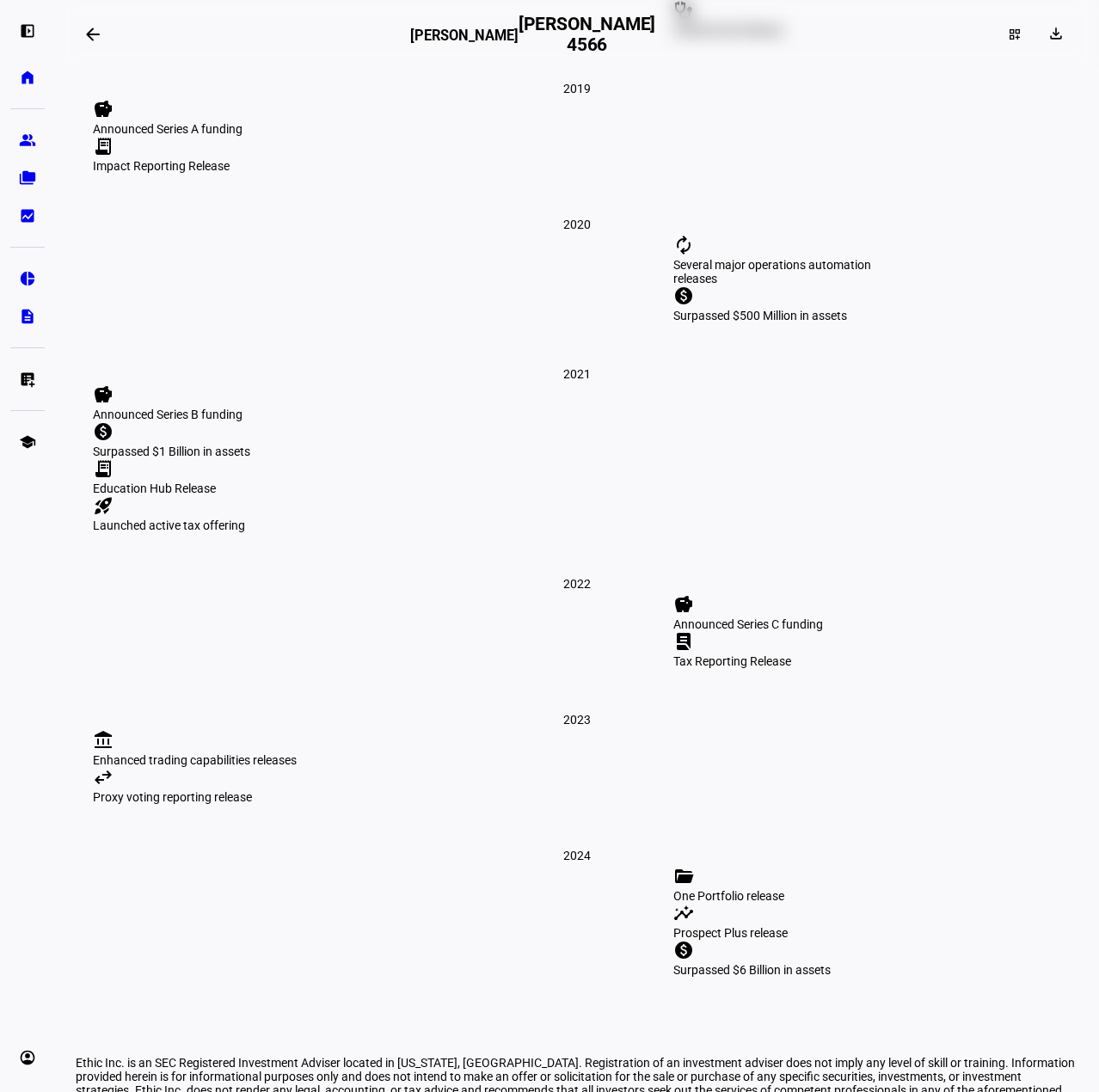
scroll to position [2256, 0]
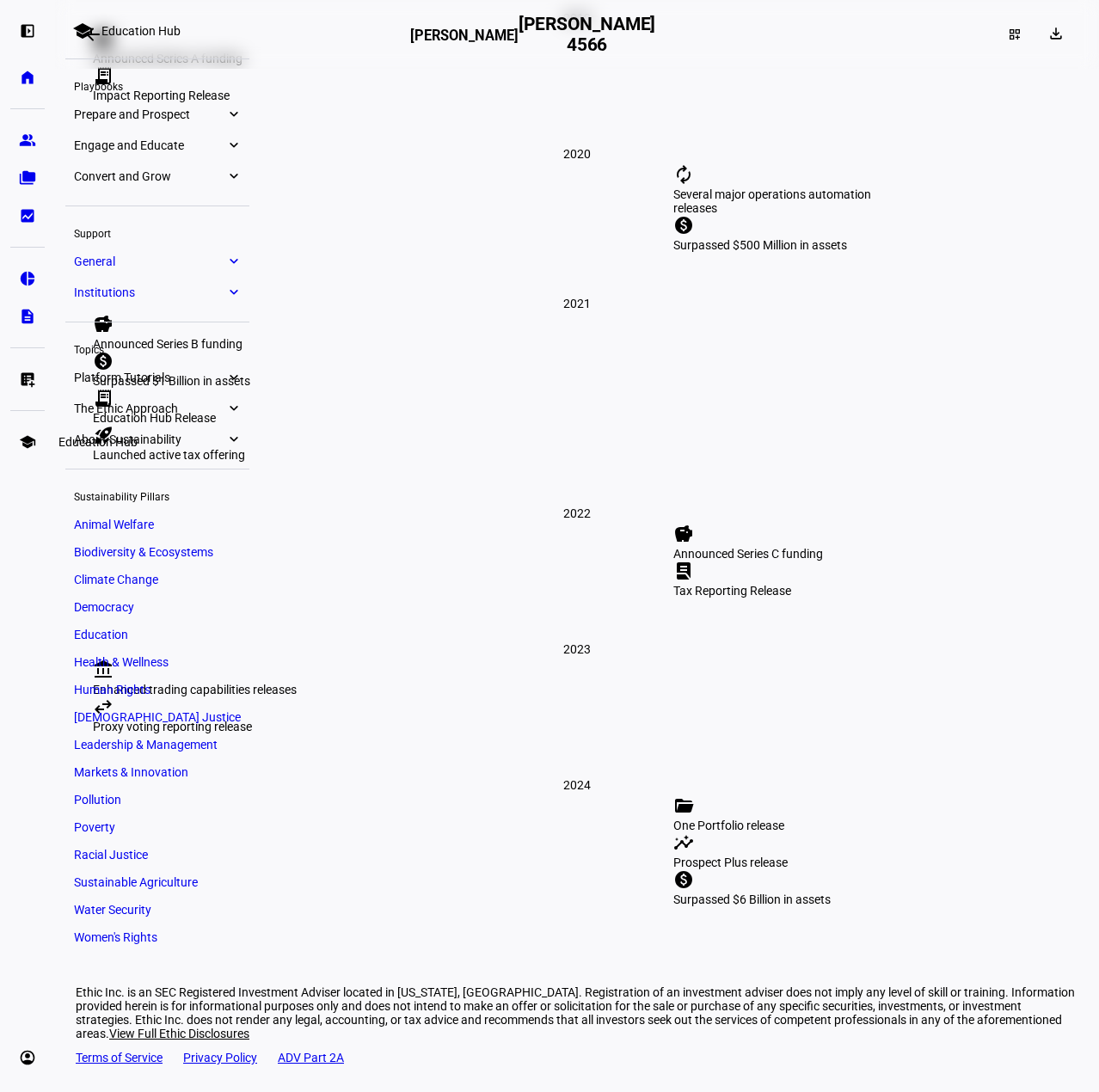
click at [27, 447] on eth-mat-symbol "school" at bounding box center [28, 442] width 17 height 17
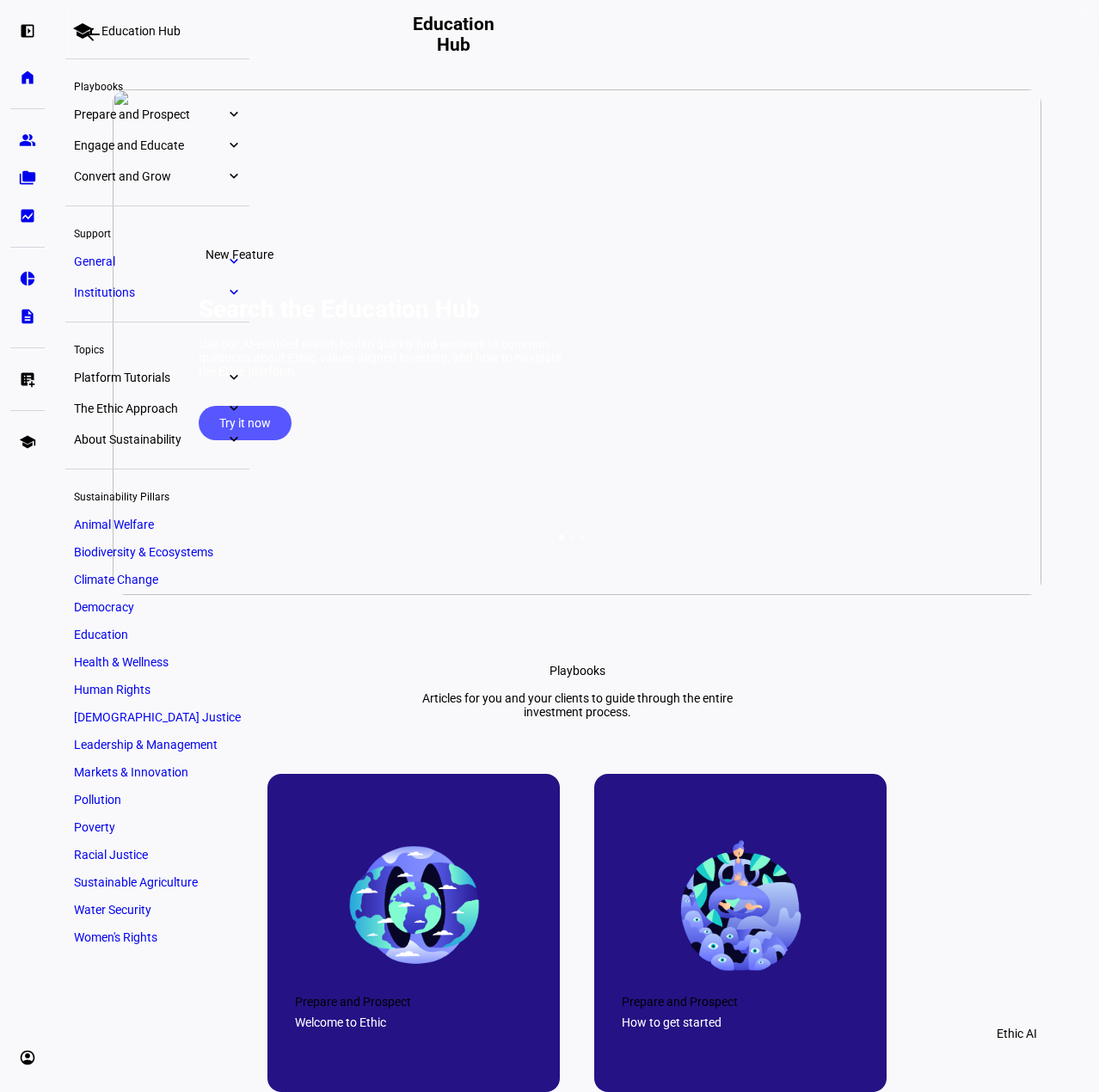
click at [227, 410] on eth-mat-symbol "expand_more" at bounding box center [233, 408] width 16 height 17
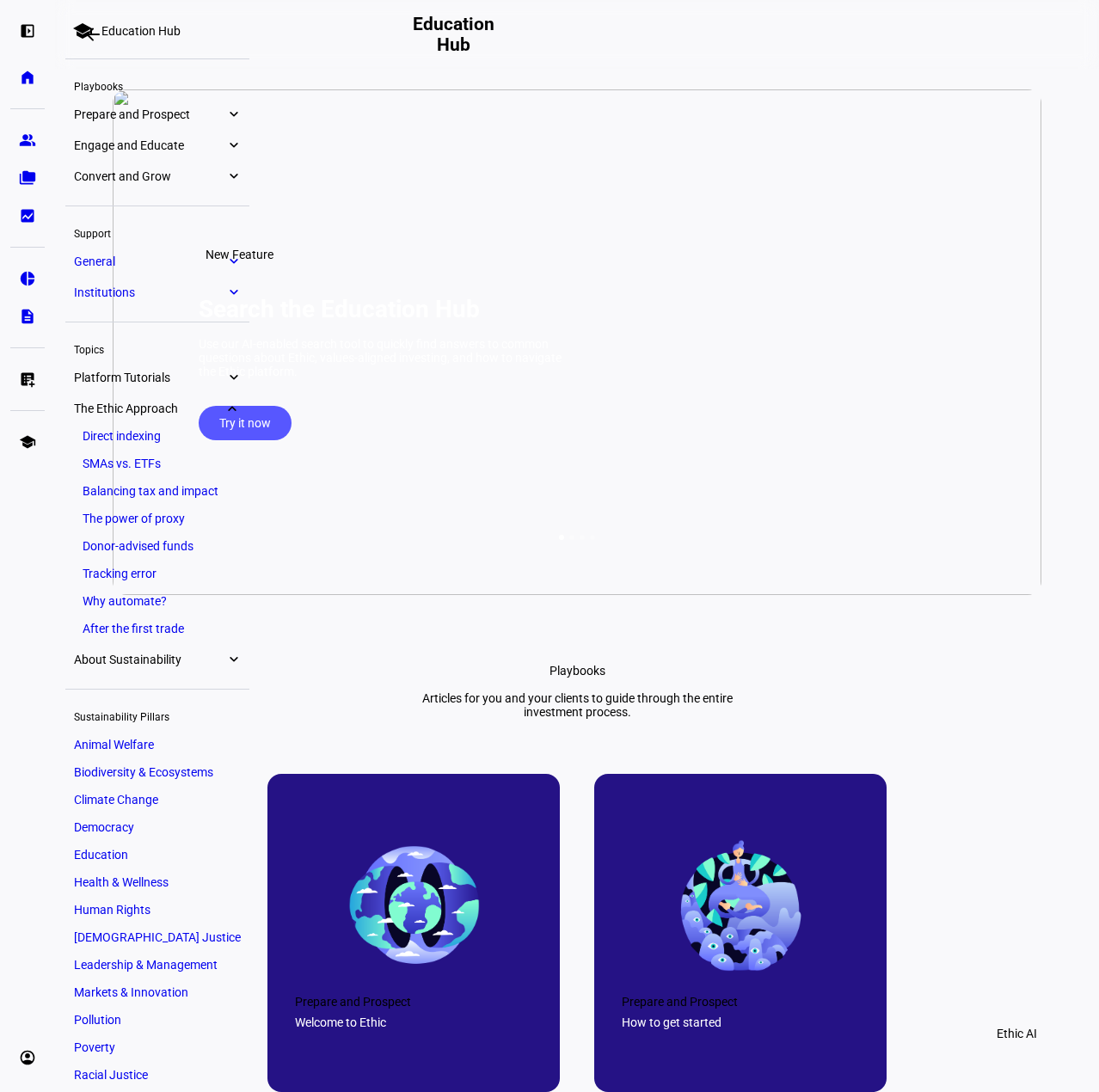
scroll to position [95, 0]
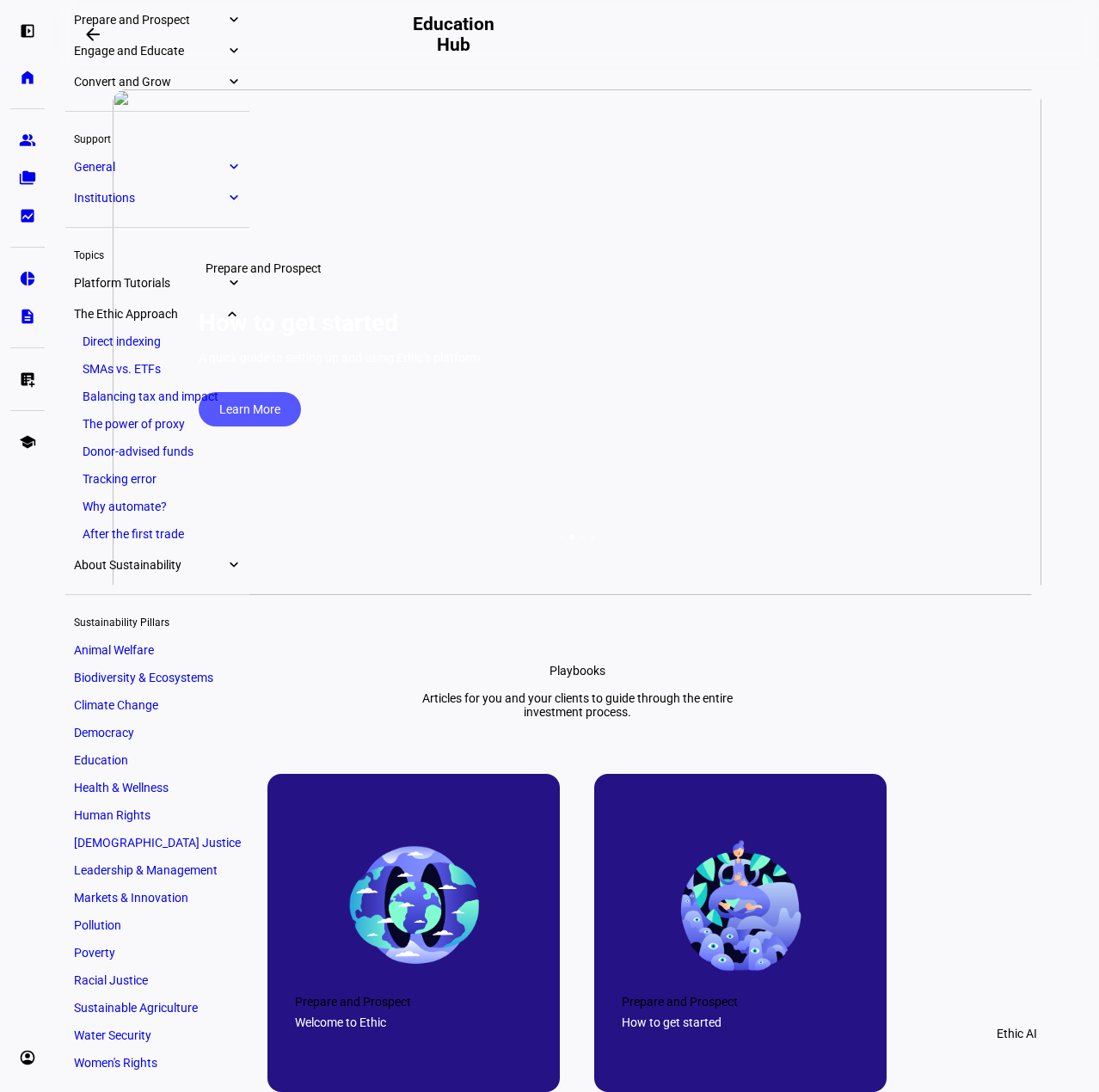
click at [233, 566] on eth-mat-symbol "expand_more" at bounding box center [233, 565] width 16 height 17
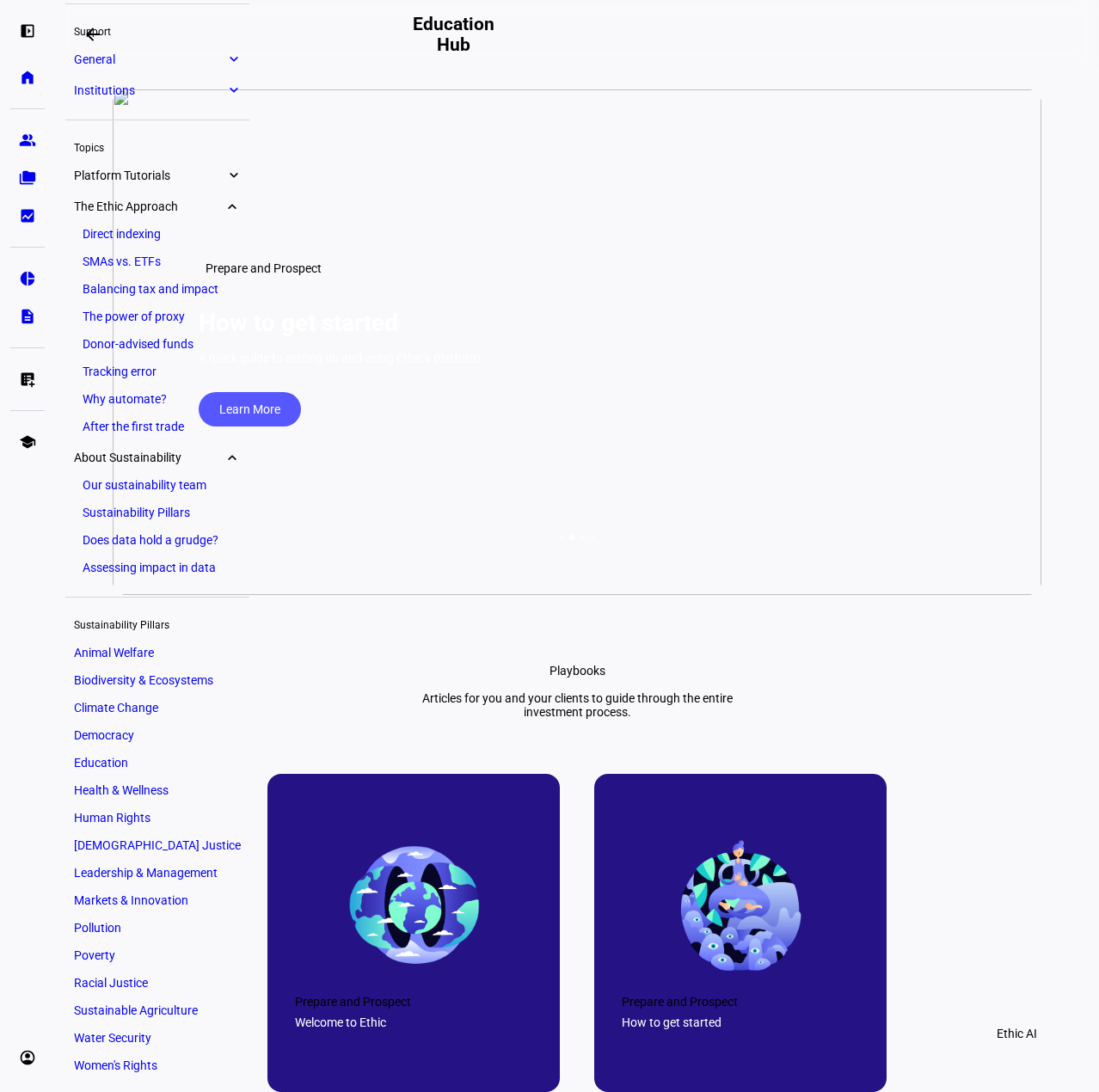
scroll to position [205, 0]
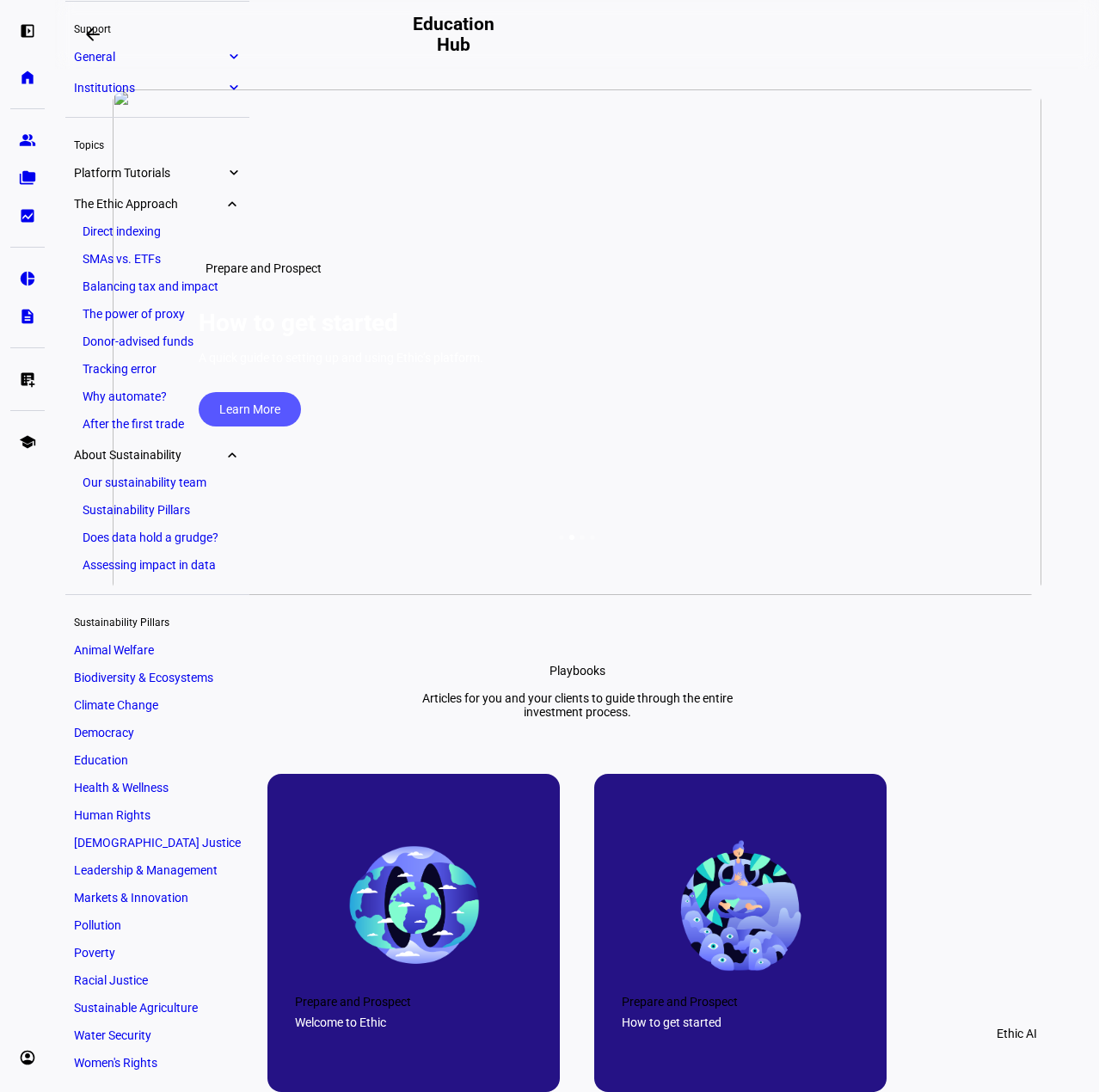
click at [142, 500] on link "Sustainability Pillars" at bounding box center [157, 510] width 167 height 24
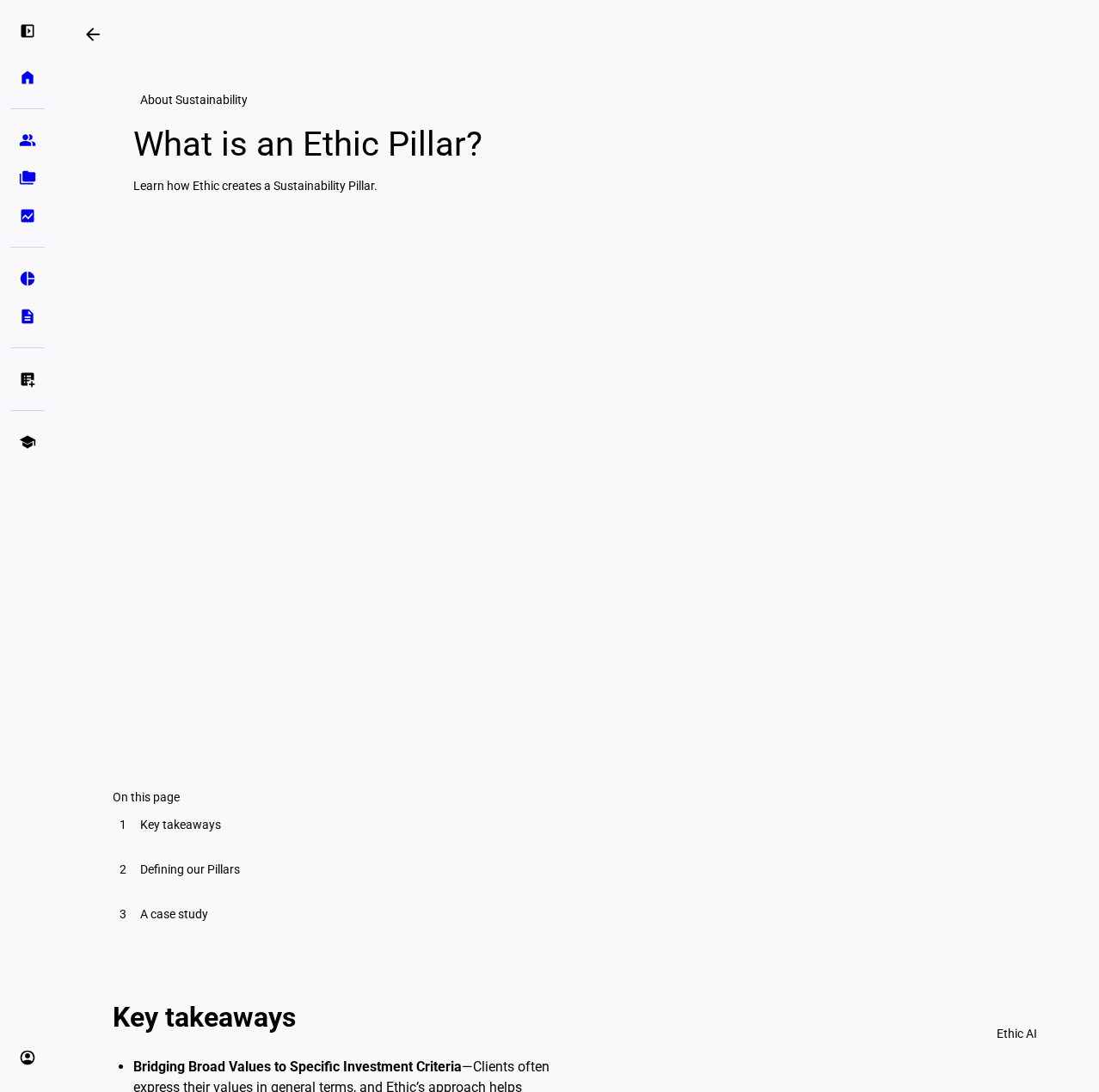
click at [418, 845] on div "1 Key takeaways" at bounding box center [567, 825] width 929 height 42
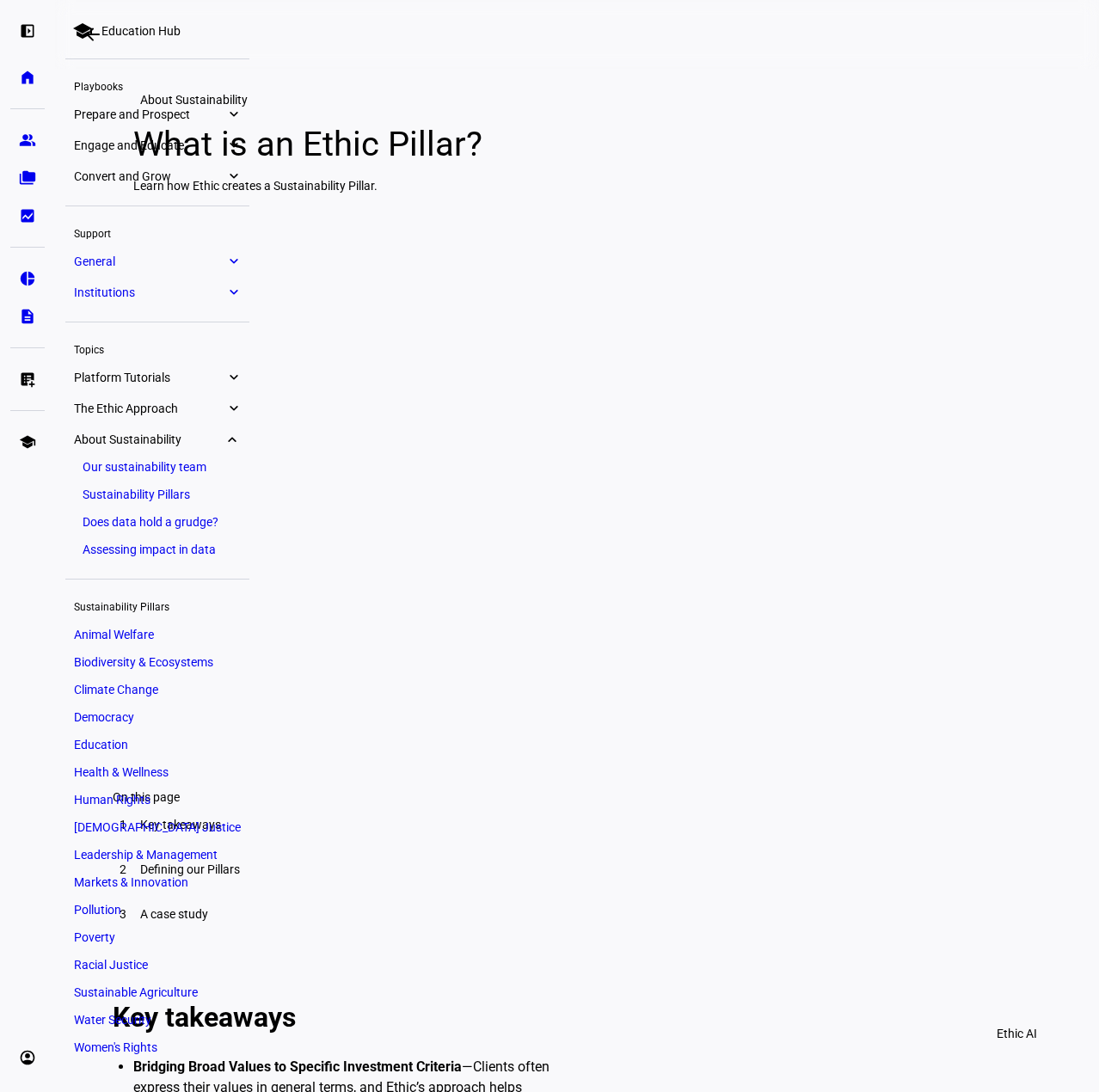
click at [233, 379] on eth-mat-symbol "expand_more" at bounding box center [233, 378] width 16 height 17
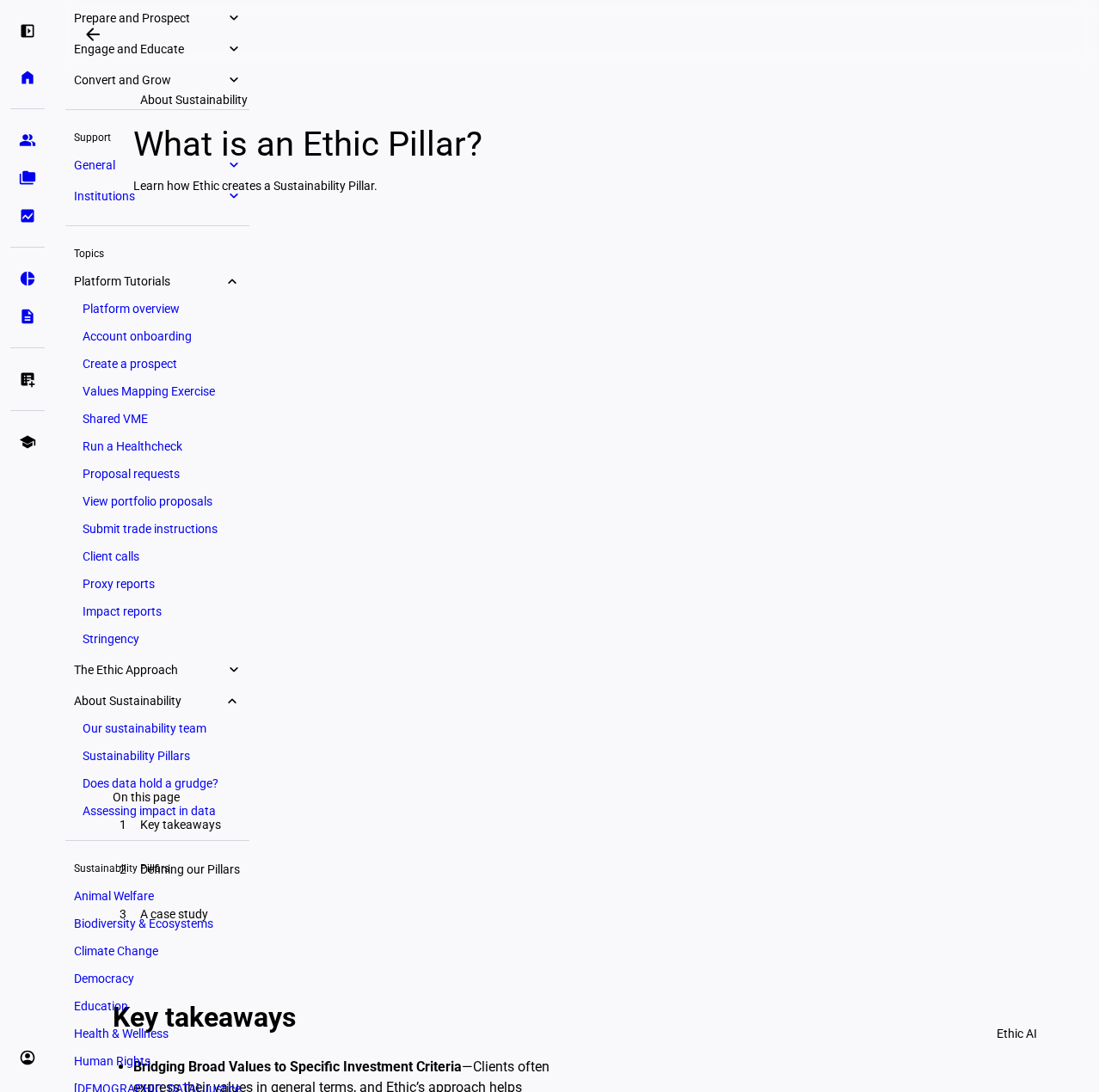
scroll to position [67, 0]
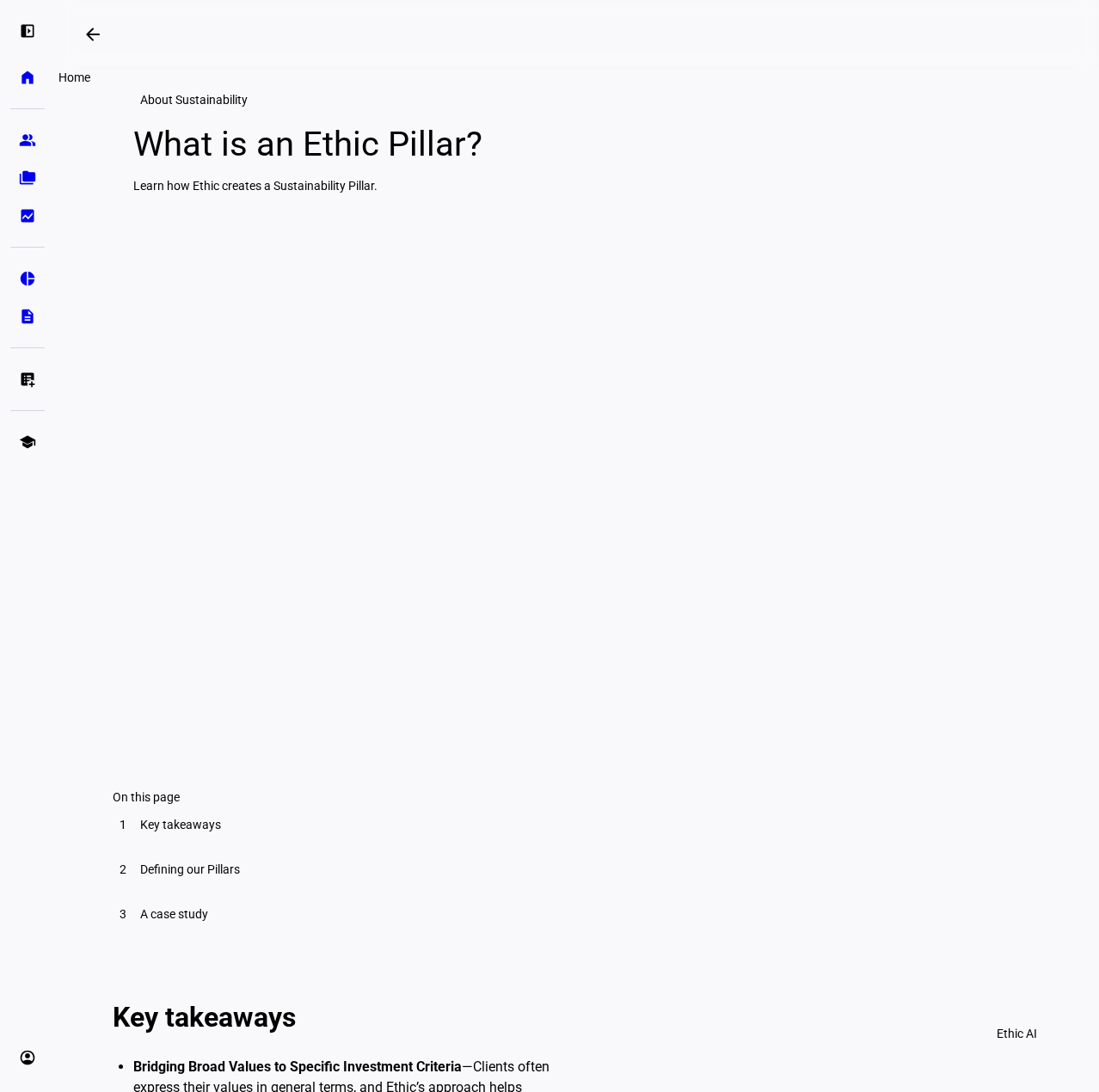
click at [31, 77] on eth-mat-symbol "home" at bounding box center [28, 77] width 17 height 17
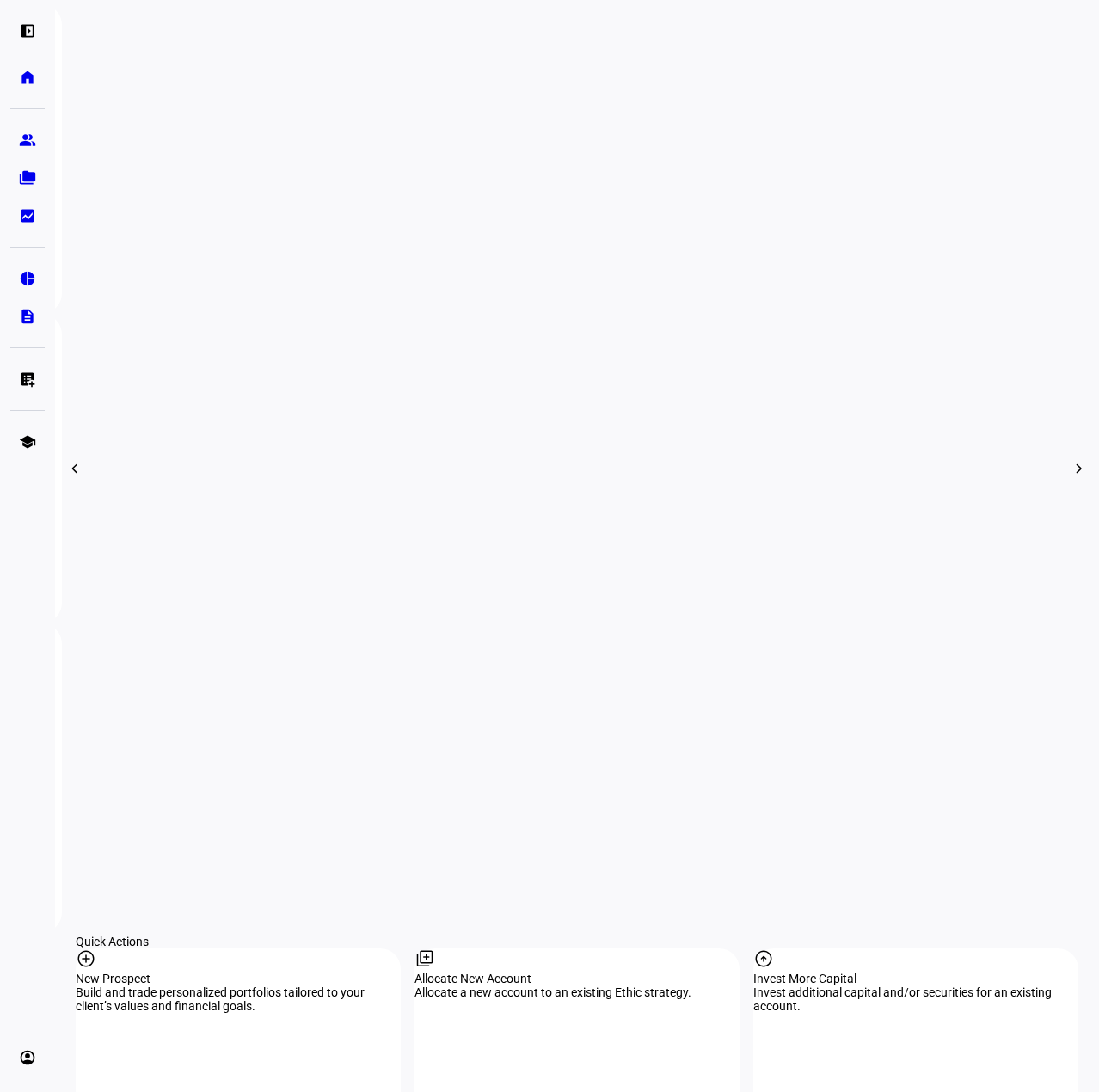
scroll to position [700, 0]
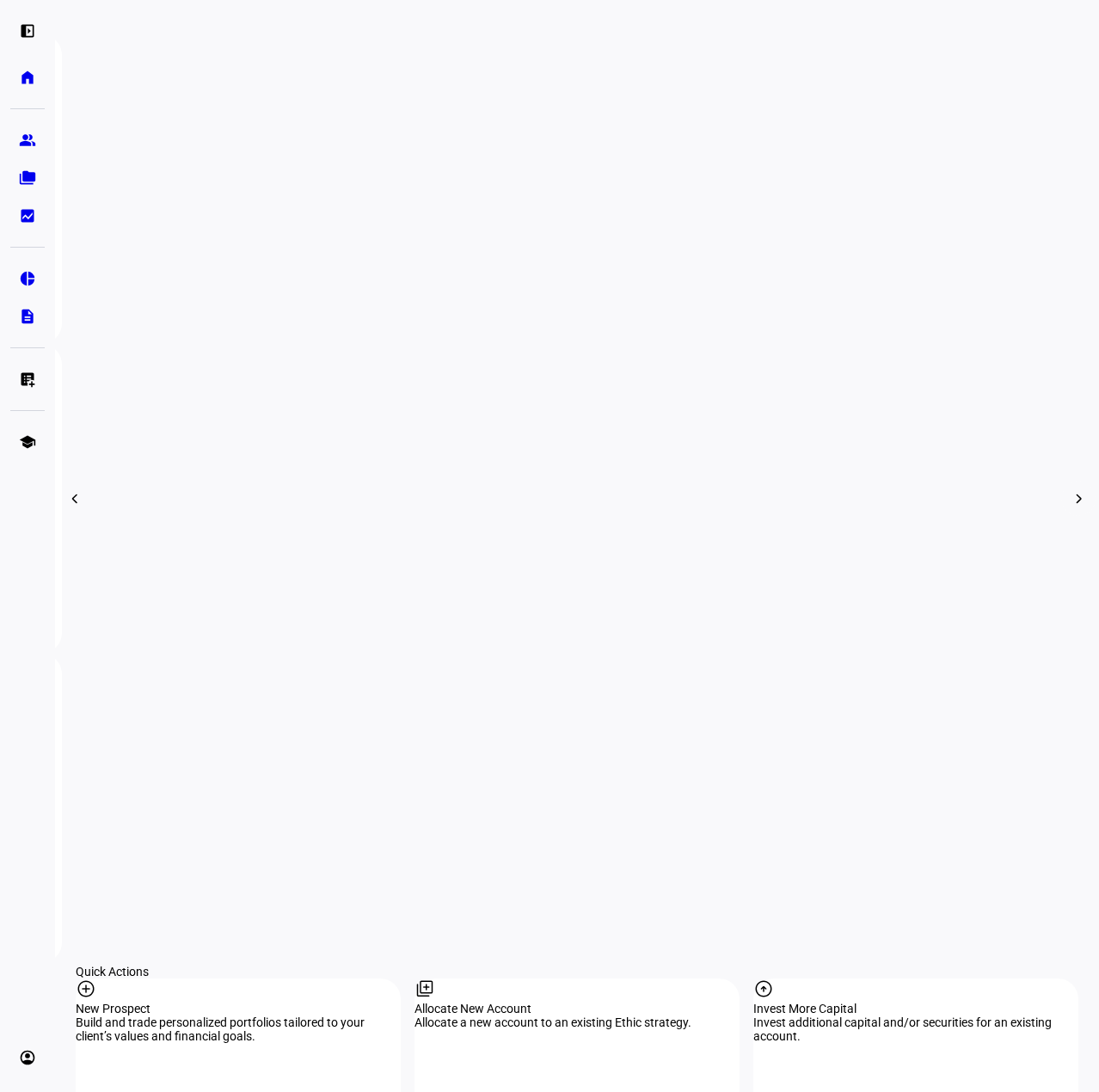
click at [1069, 509] on mat-icon "chevron_right" at bounding box center [1079, 498] width 21 height 21
